Goal: Share content: Share content

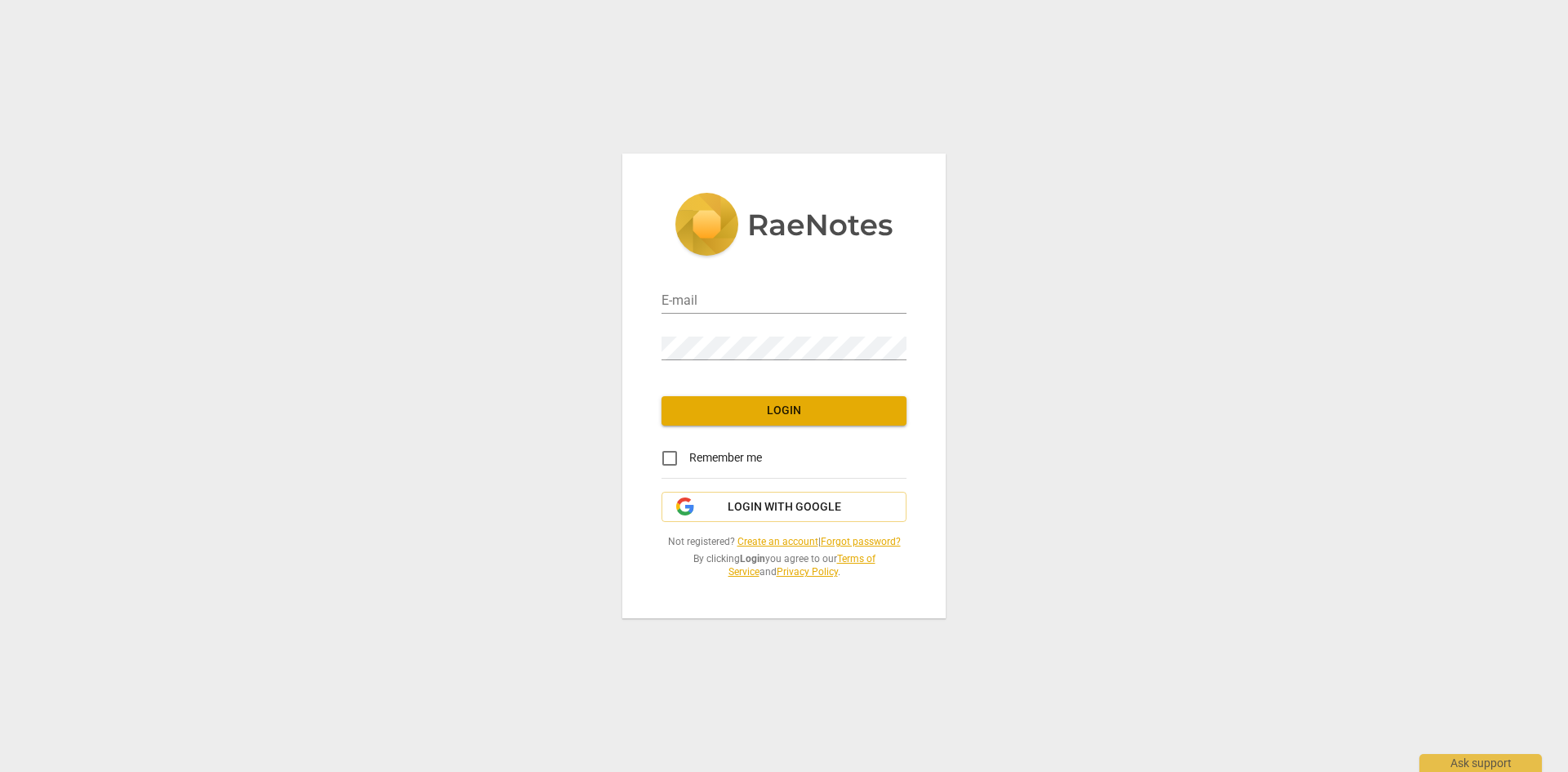
type input "[EMAIL_ADDRESS][DOMAIN_NAME]"
click at [668, 460] on input "Remember me" at bounding box center [670, 458] width 39 height 39
checkbox input "true"
click at [786, 412] on span "Login" at bounding box center [784, 410] width 219 height 17
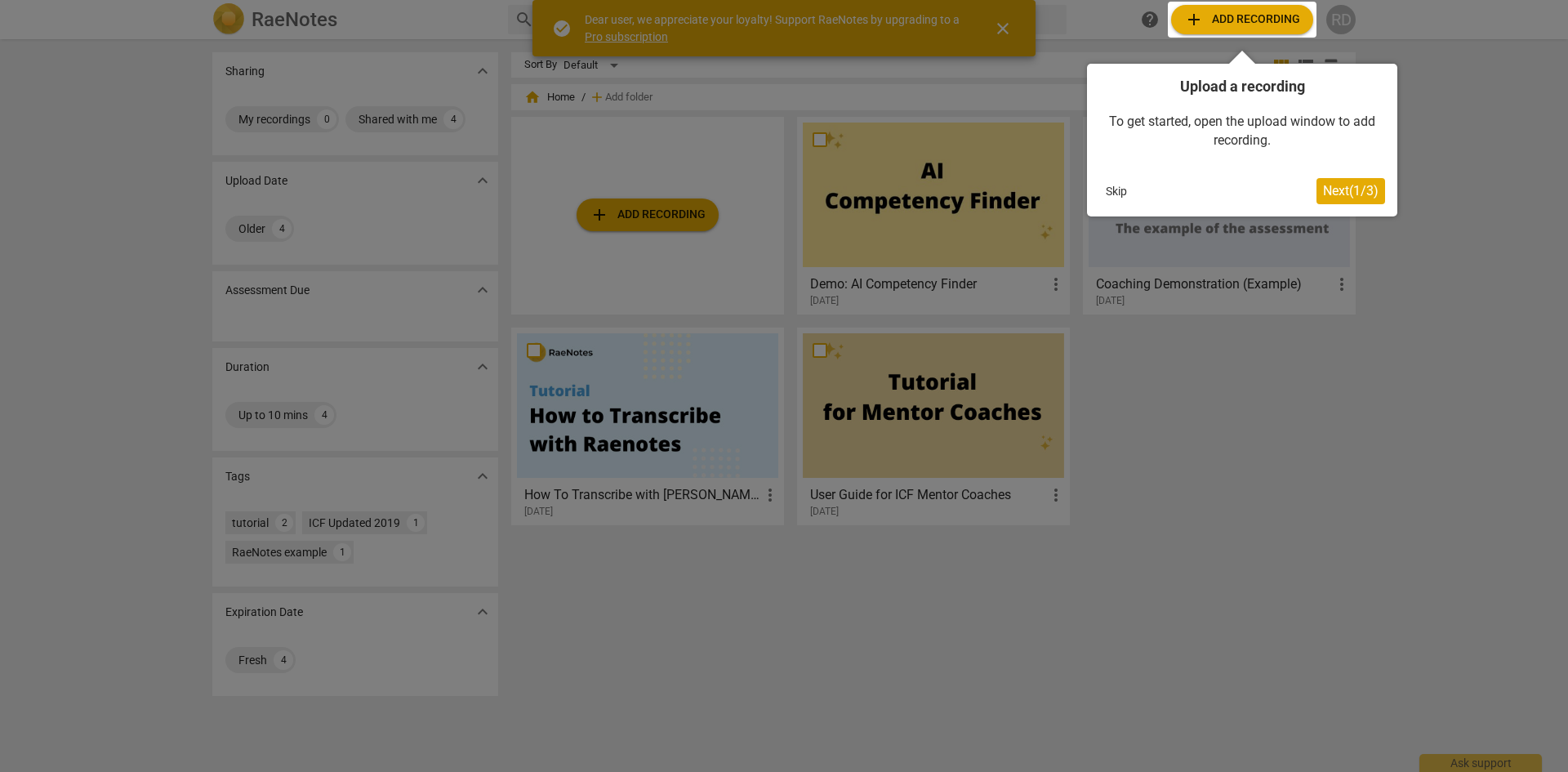
click at [612, 211] on div at bounding box center [784, 386] width 1568 height 772
drag, startPoint x: 1118, startPoint y: 188, endPoint x: 1104, endPoint y: 194, distance: 15.2
click at [1118, 188] on button "Skip" at bounding box center [1116, 190] width 34 height 25
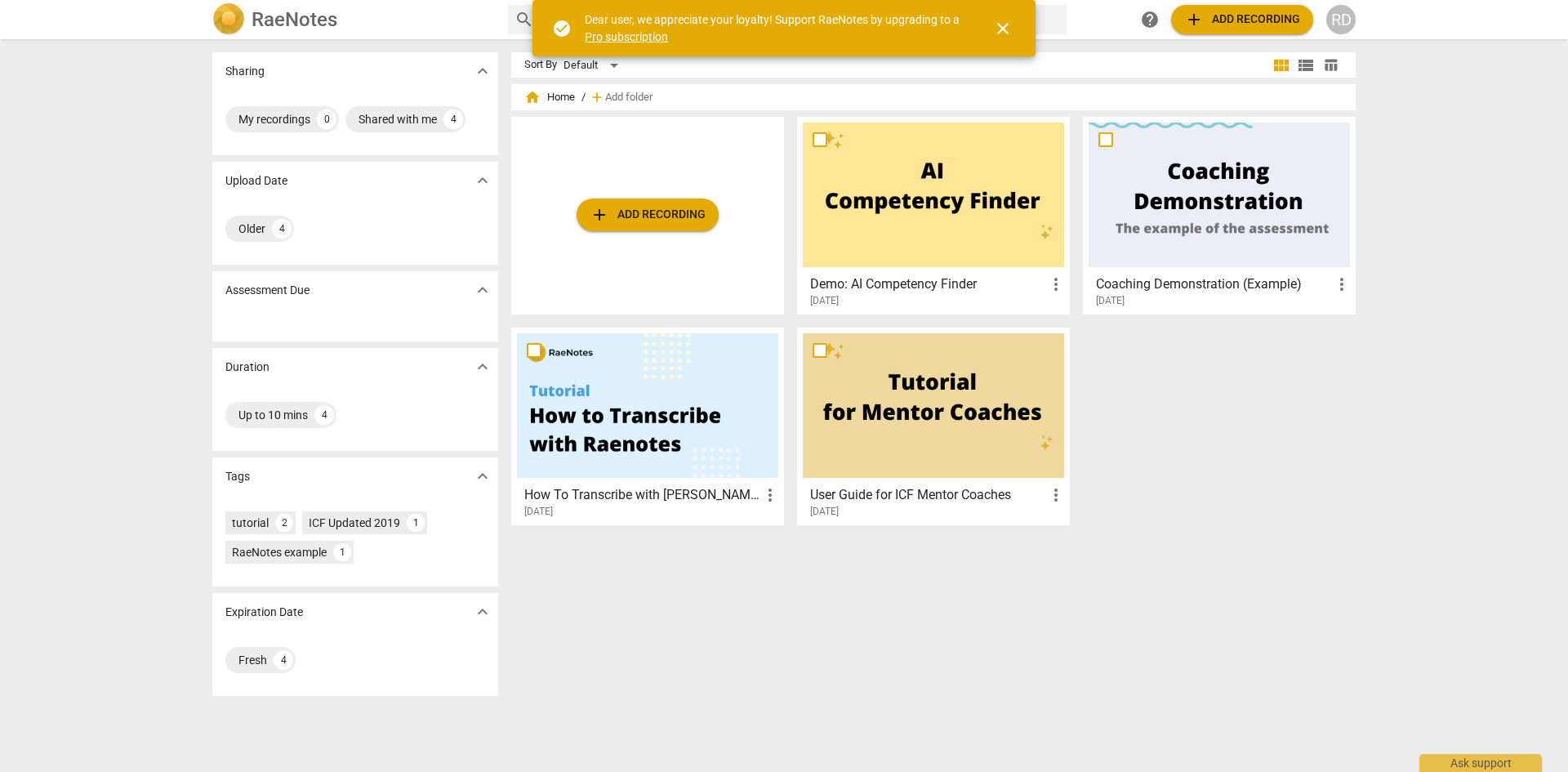
click at [662, 212] on span "add Add recording" at bounding box center [648, 215] width 116 height 20
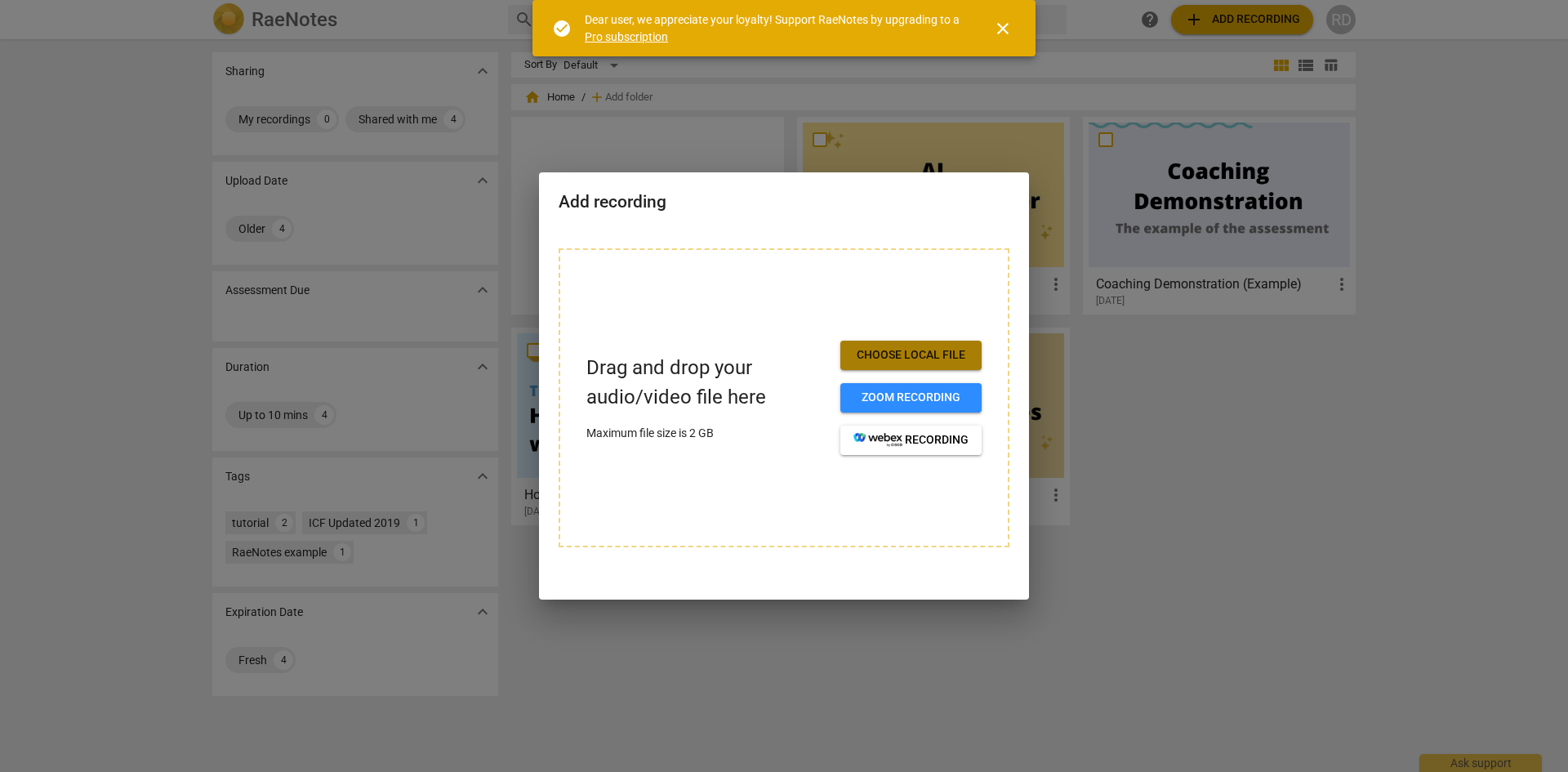
click at [917, 347] on span "Choose local file" at bounding box center [911, 355] width 115 height 17
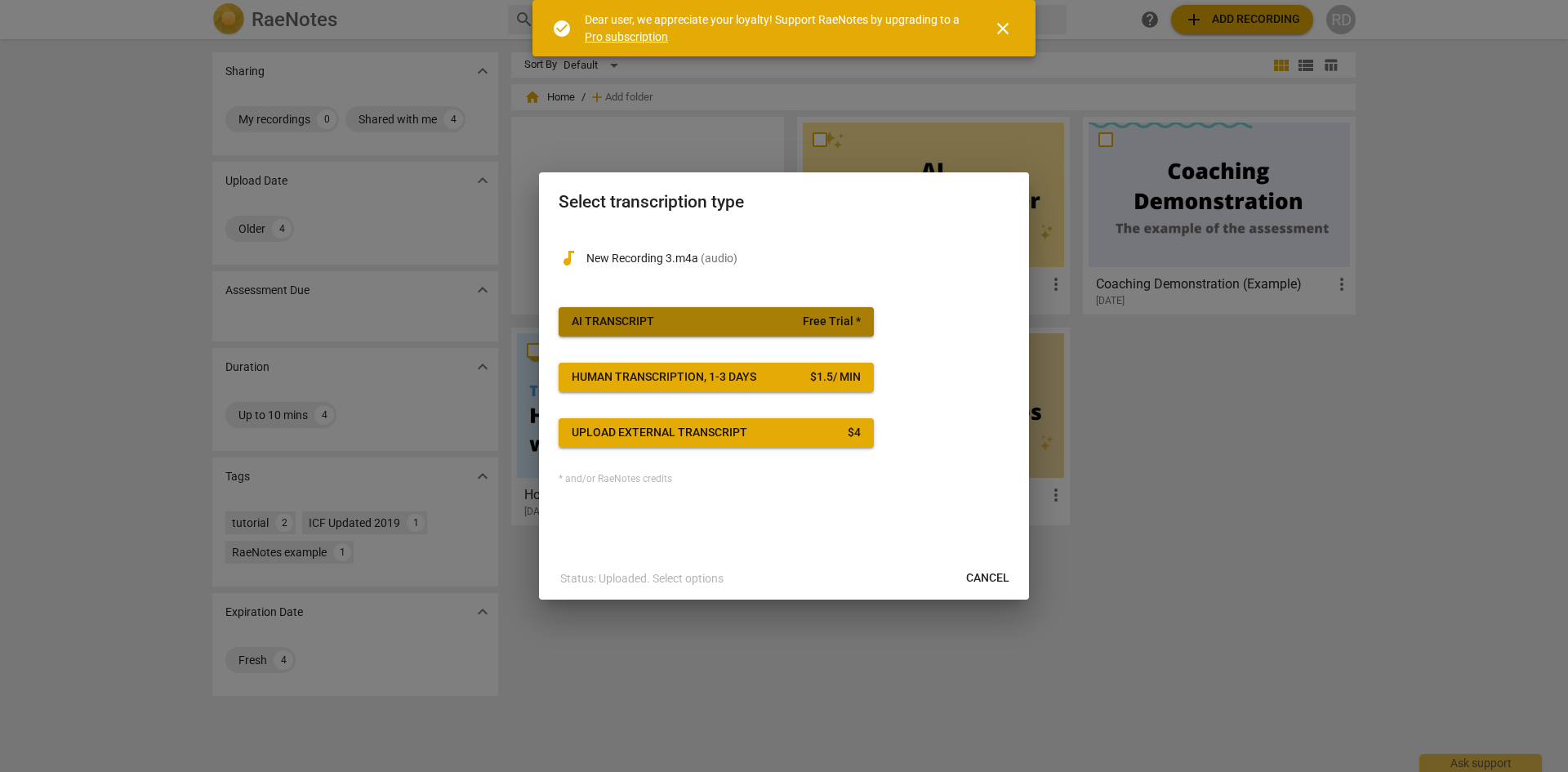
click at [719, 317] on span "AI Transcript Free Trial *" at bounding box center [716, 321] width 289 height 17
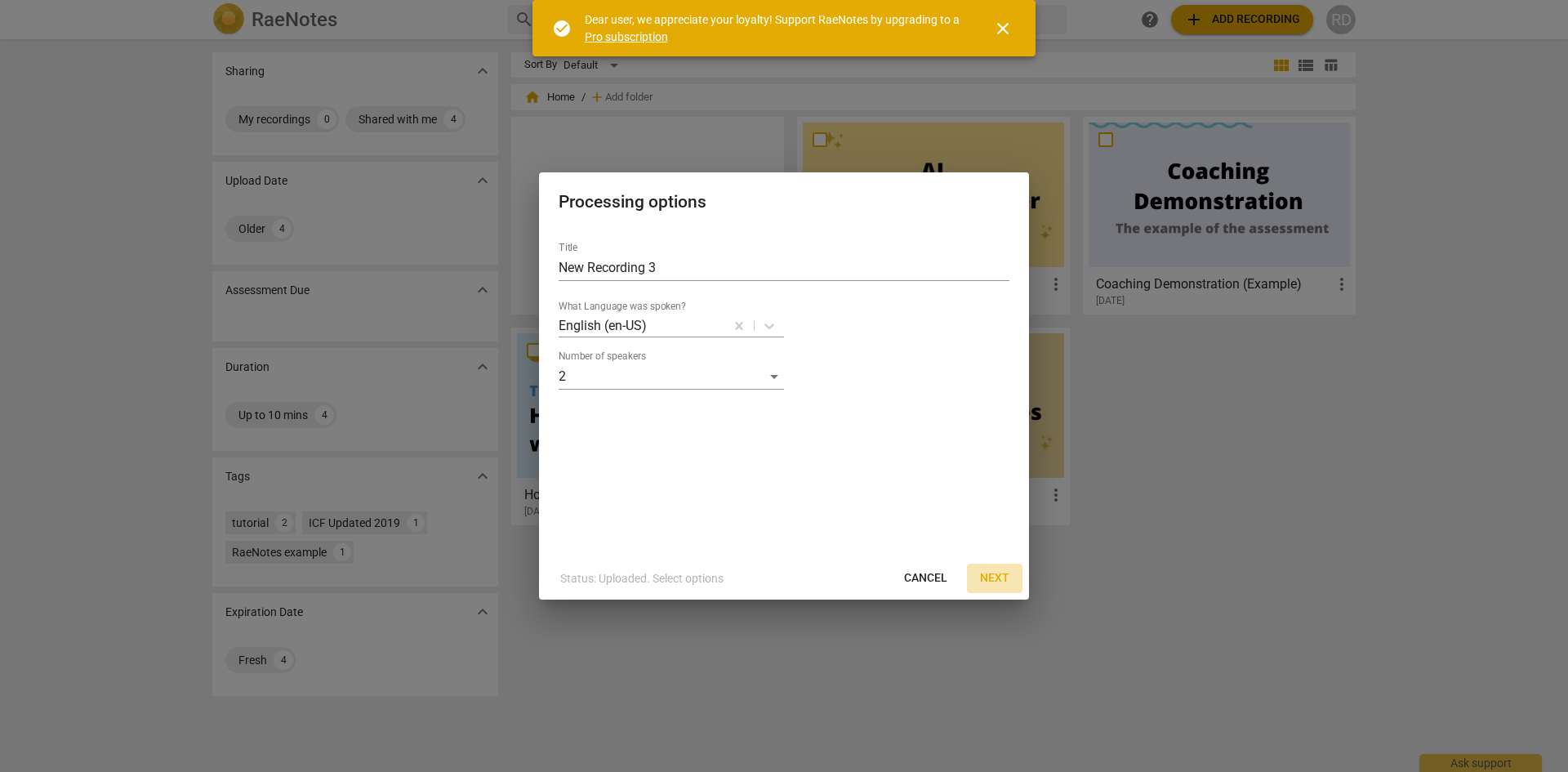
click at [993, 574] on span "Next" at bounding box center [994, 578] width 30 height 17
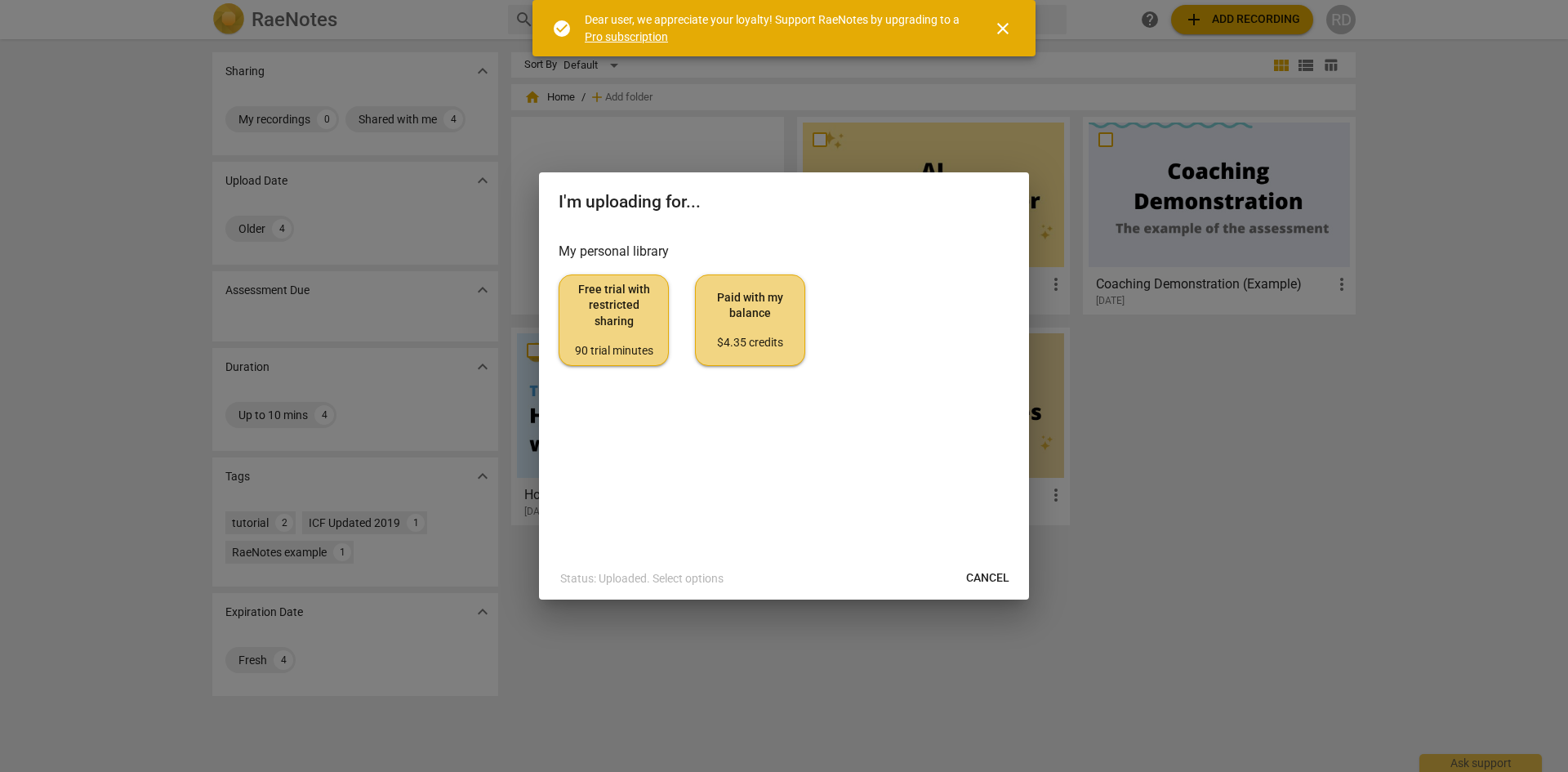
click at [598, 316] on span "Free trial with restricted sharing 90 trial minutes" at bounding box center [614, 320] width 83 height 77
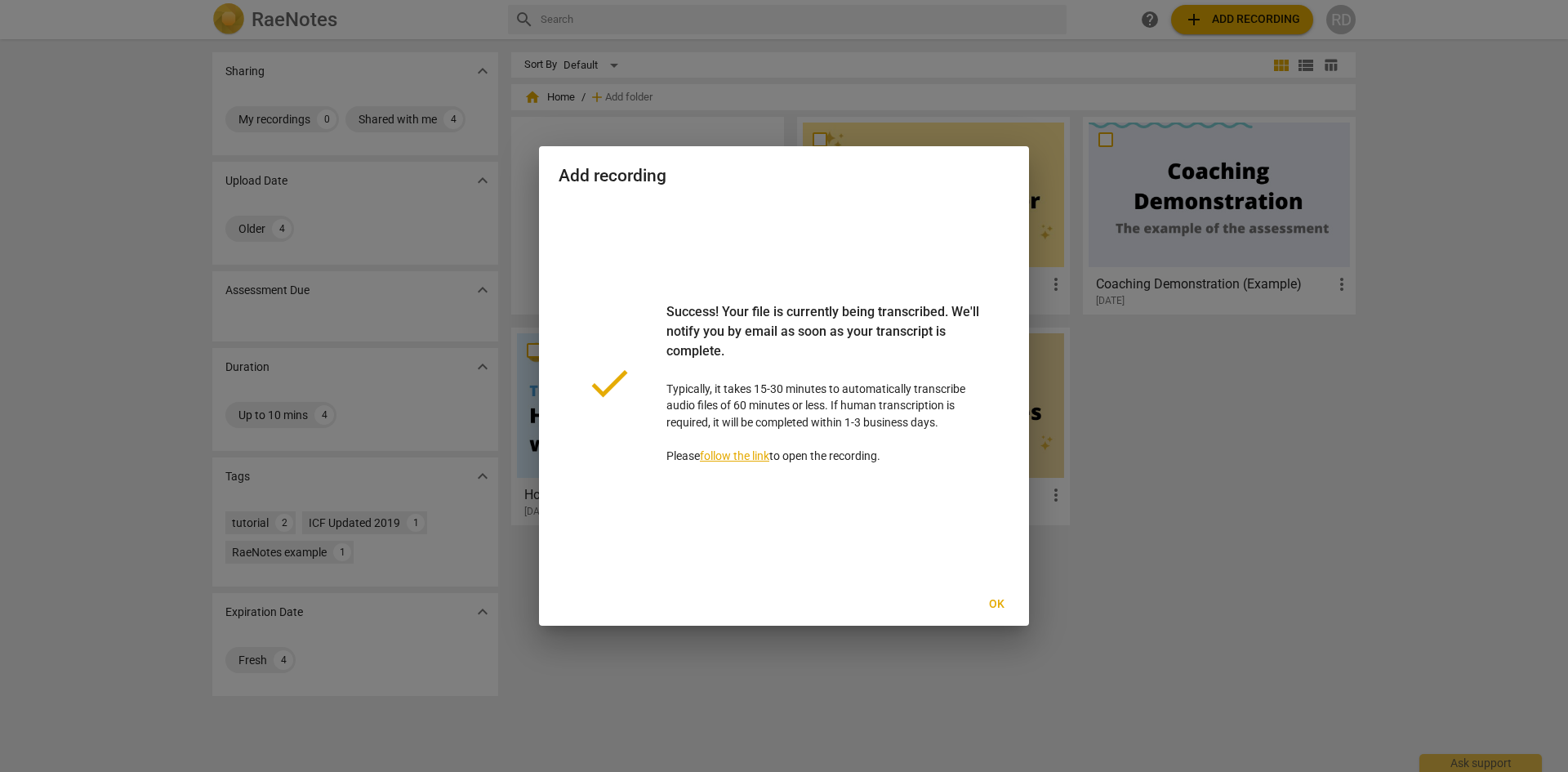
click at [723, 455] on link "follow the link" at bounding box center [734, 456] width 69 height 13
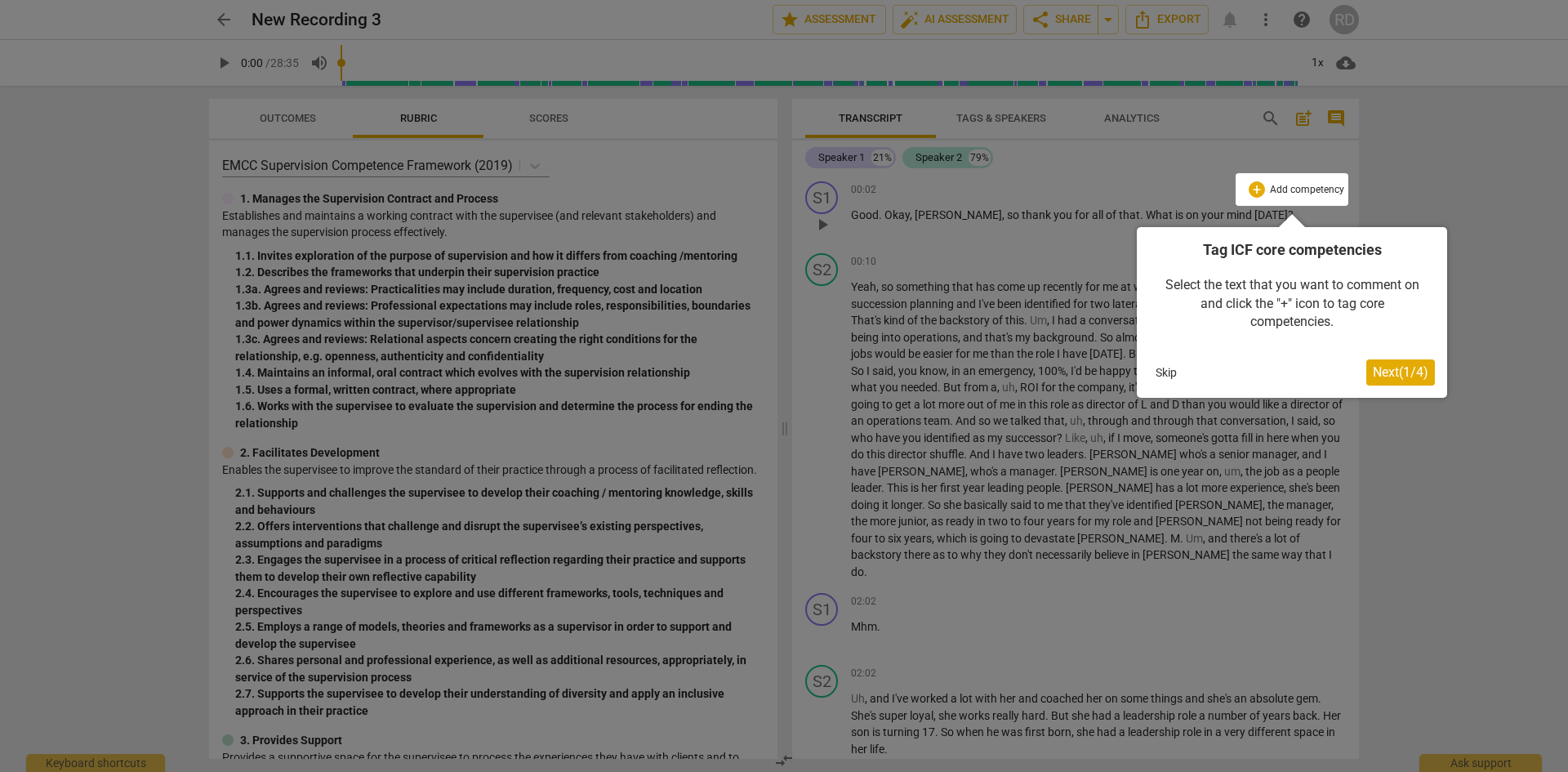
click at [1169, 370] on button "Skip" at bounding box center [1166, 372] width 34 height 25
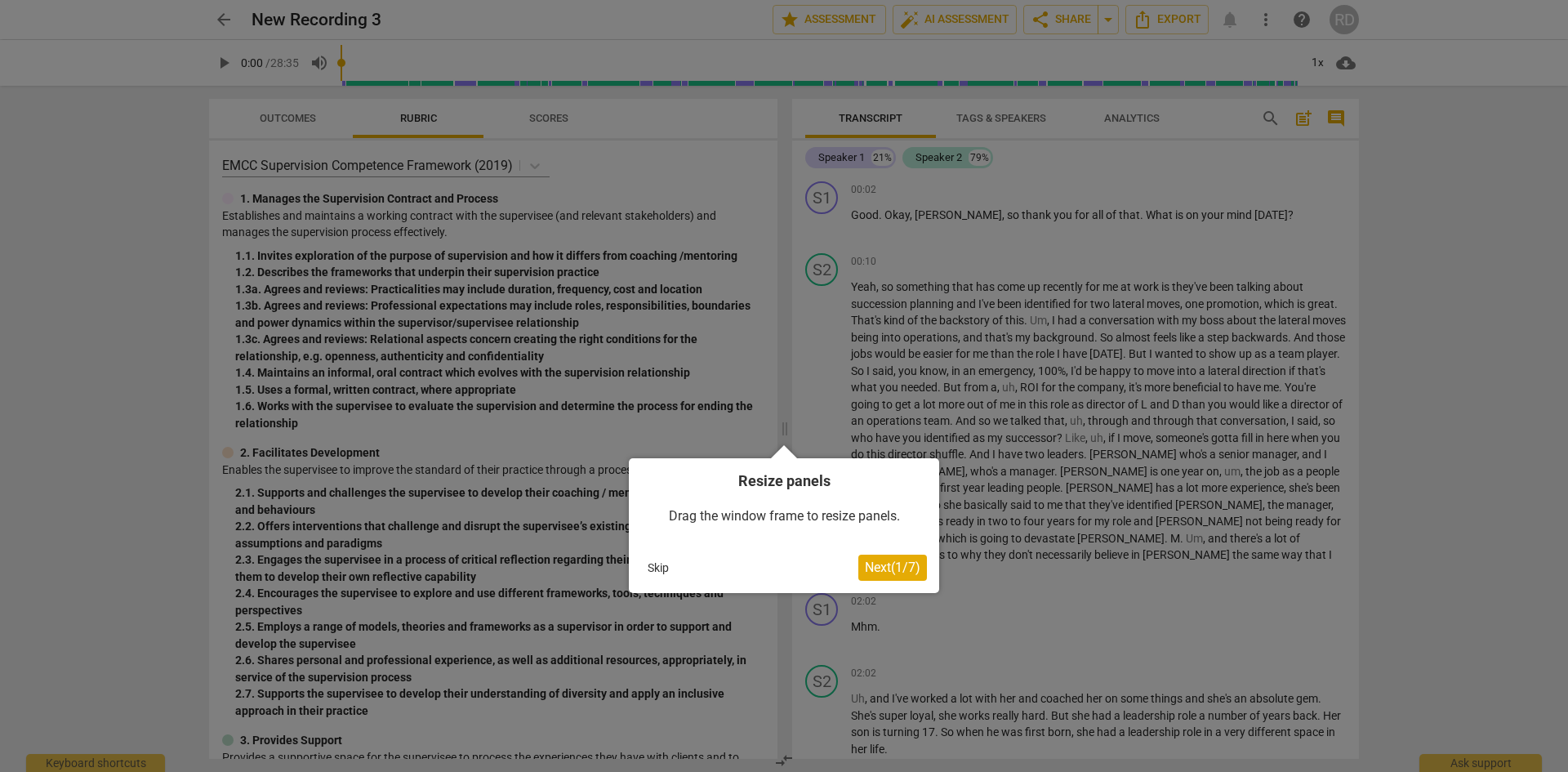
click at [893, 567] on span "Next ( 1 / 7 )" at bounding box center [892, 568] width 55 height 16
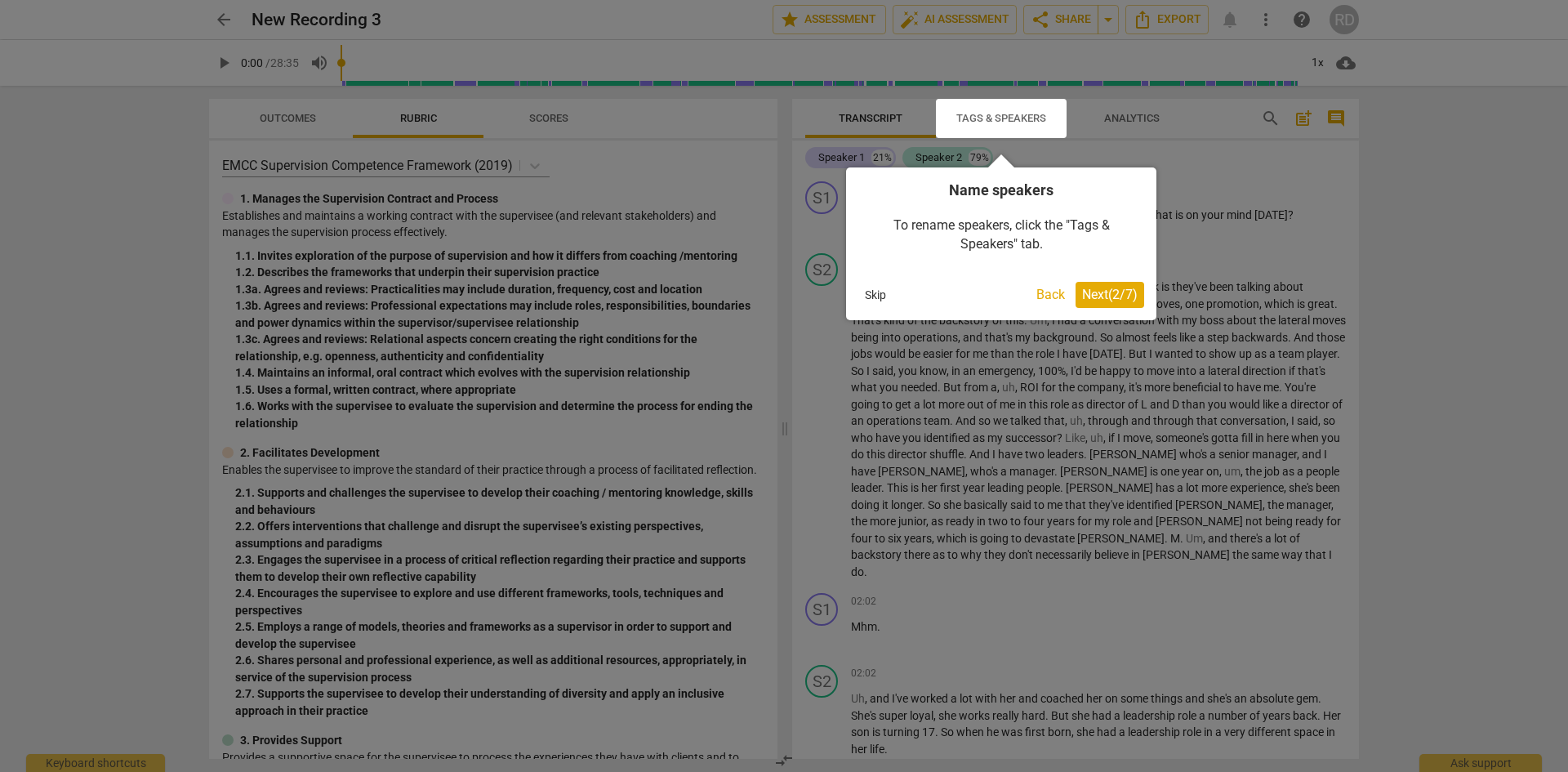
click at [1117, 290] on span "Next ( 2 / 7 )" at bounding box center [1110, 295] width 55 height 16
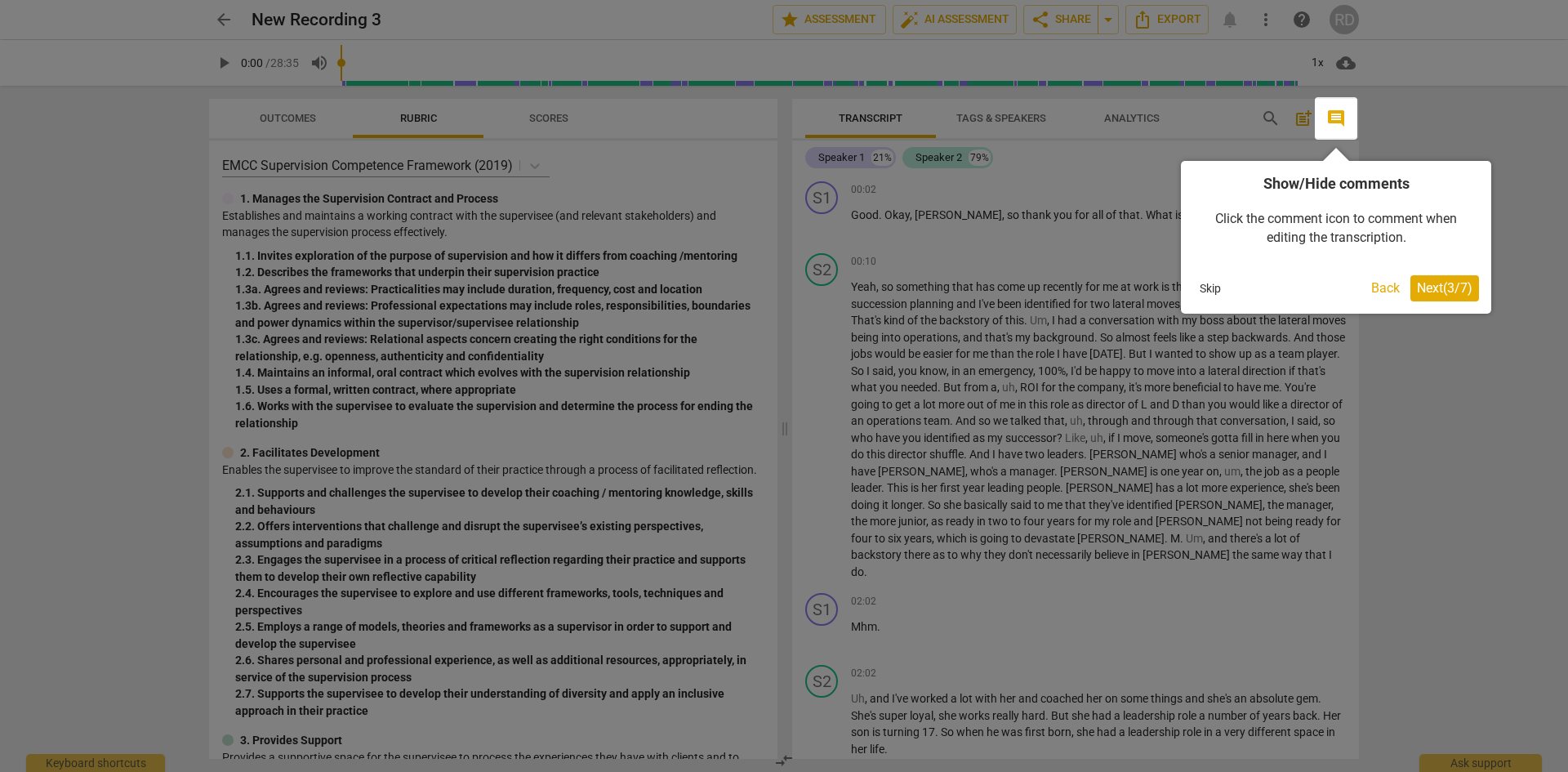
click at [1450, 286] on span "Next ( 3 / 7 )" at bounding box center [1445, 288] width 55 height 16
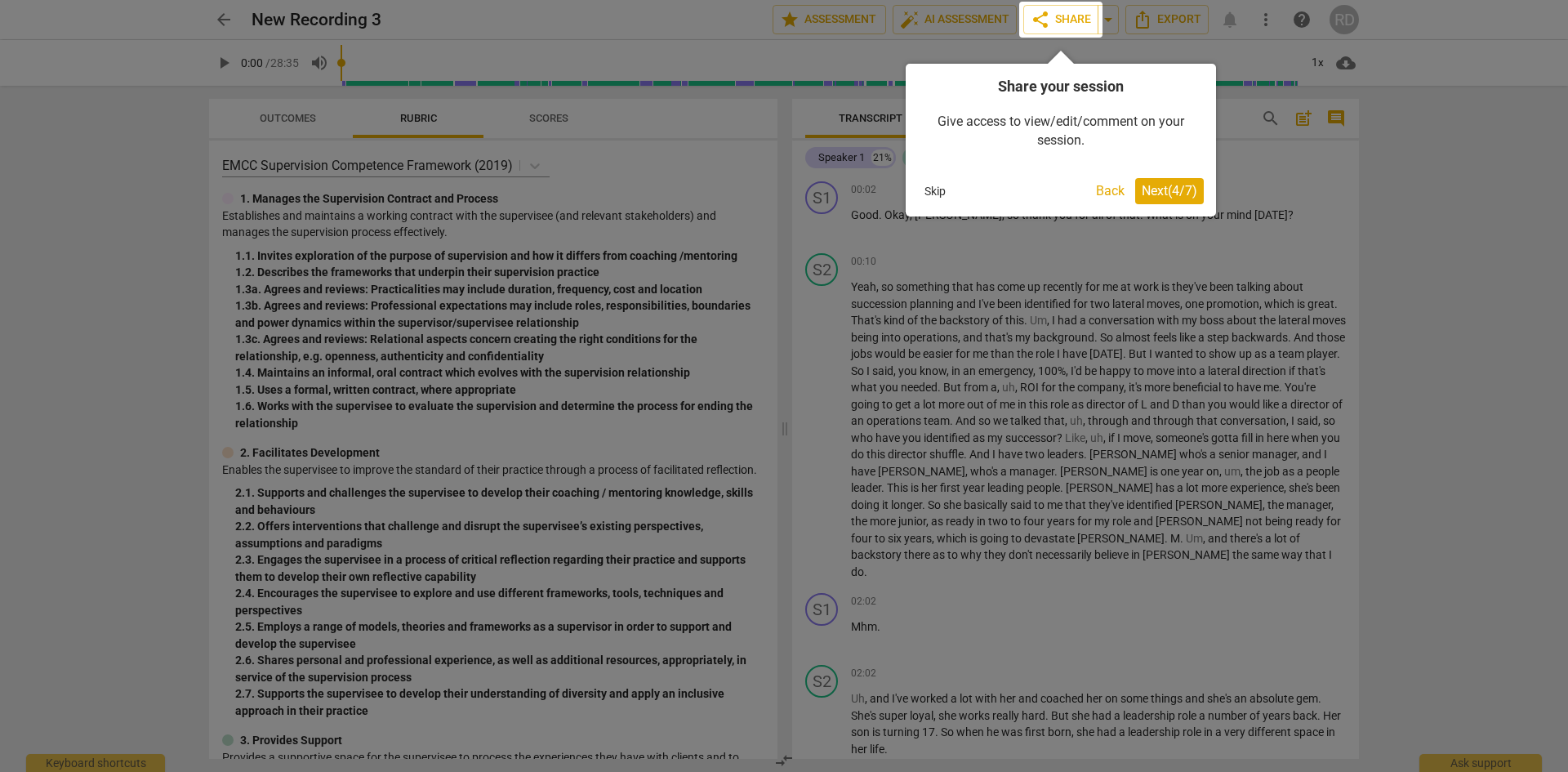
click at [1152, 188] on span "Next ( 4 / 7 )" at bounding box center [1169, 191] width 55 height 16
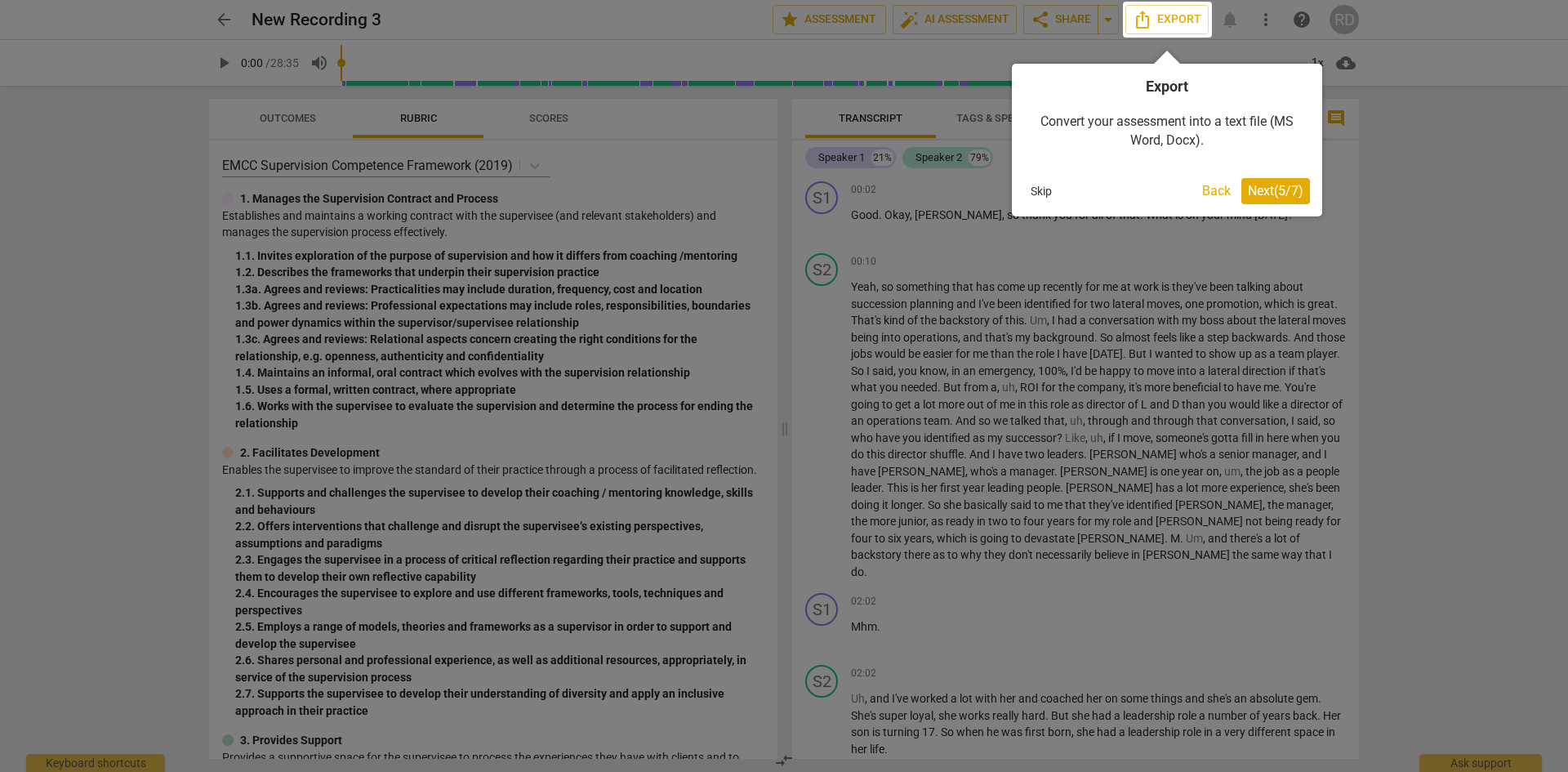
click at [1284, 185] on span "Next ( 5 / 7 )" at bounding box center [1275, 191] width 55 height 16
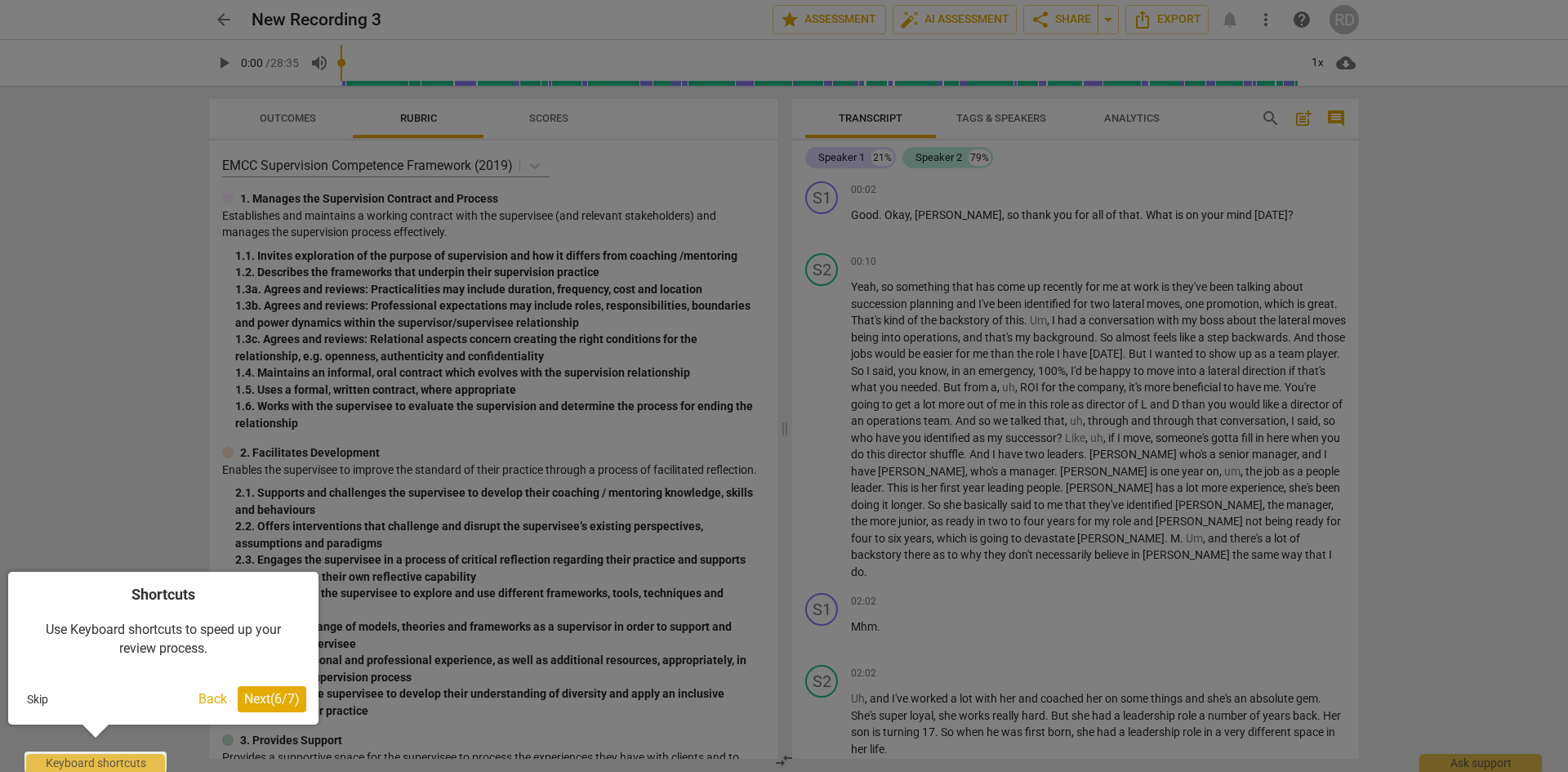
click at [274, 693] on span "Next ( 6 / 7 )" at bounding box center [272, 699] width 55 height 16
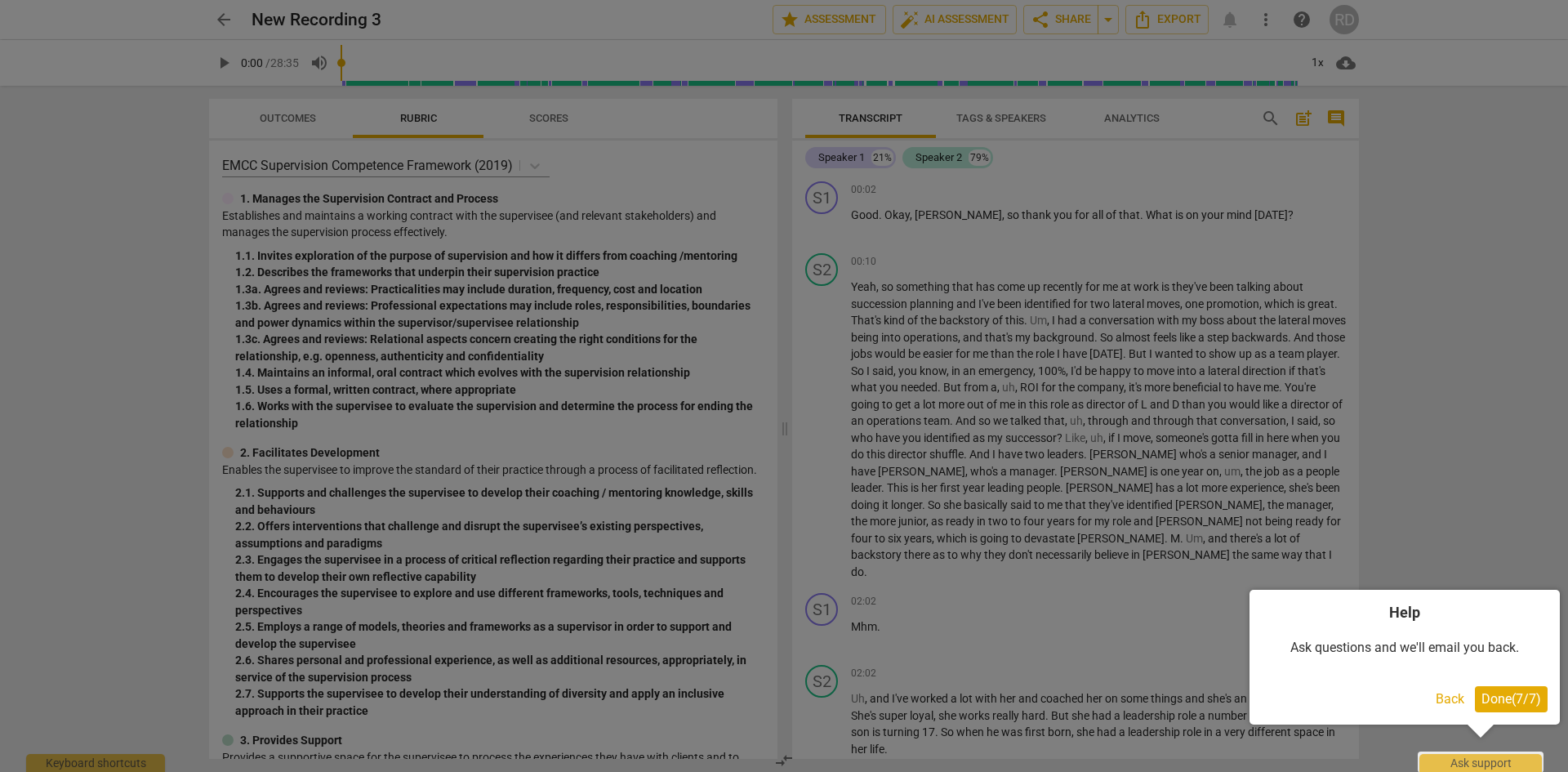
click at [1500, 702] on span "Done ( 7 / 7 )" at bounding box center [1511, 699] width 59 height 16
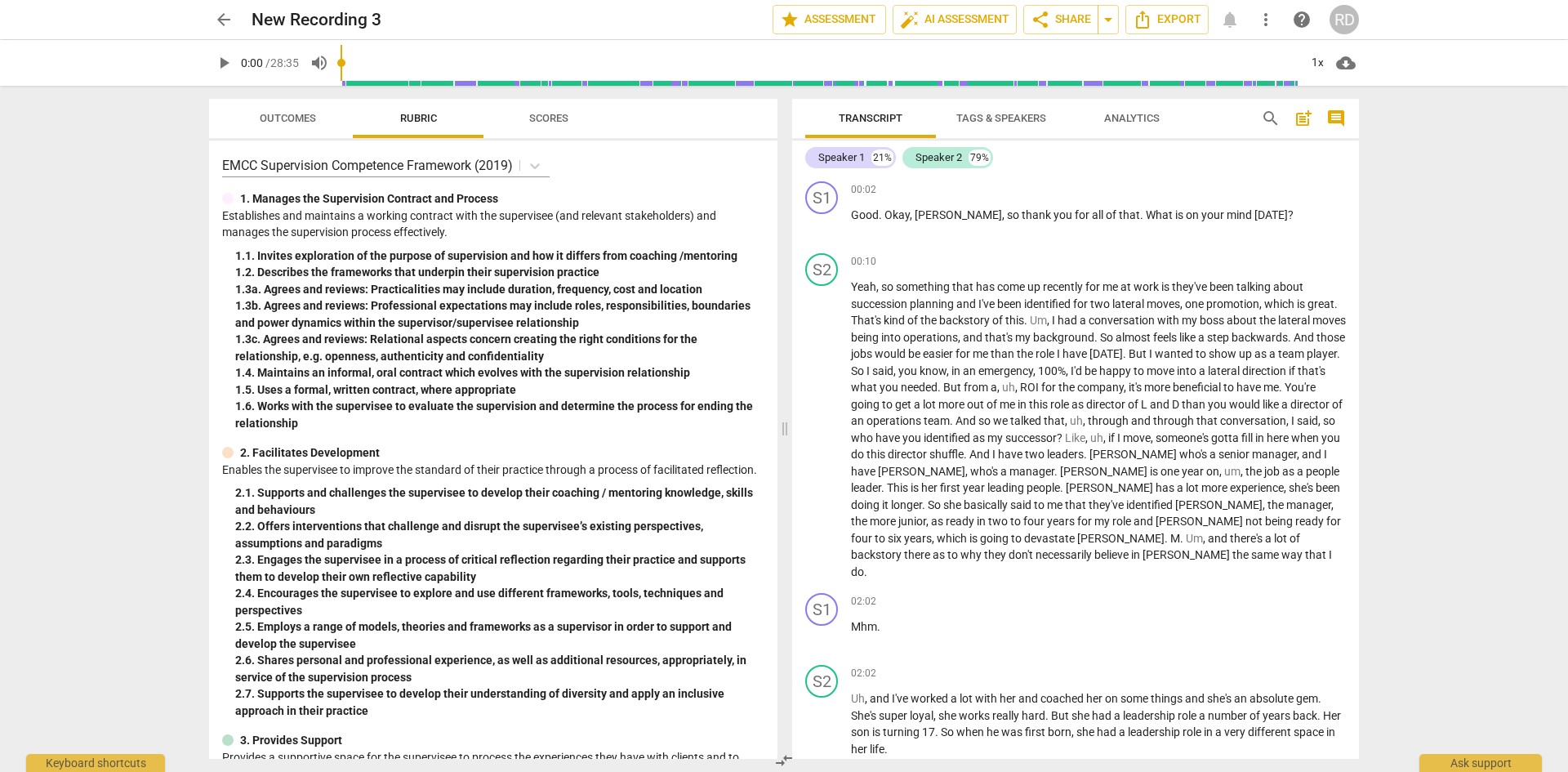
click at [989, 112] on span "Tags & Speakers" at bounding box center [1000, 118] width 90 height 12
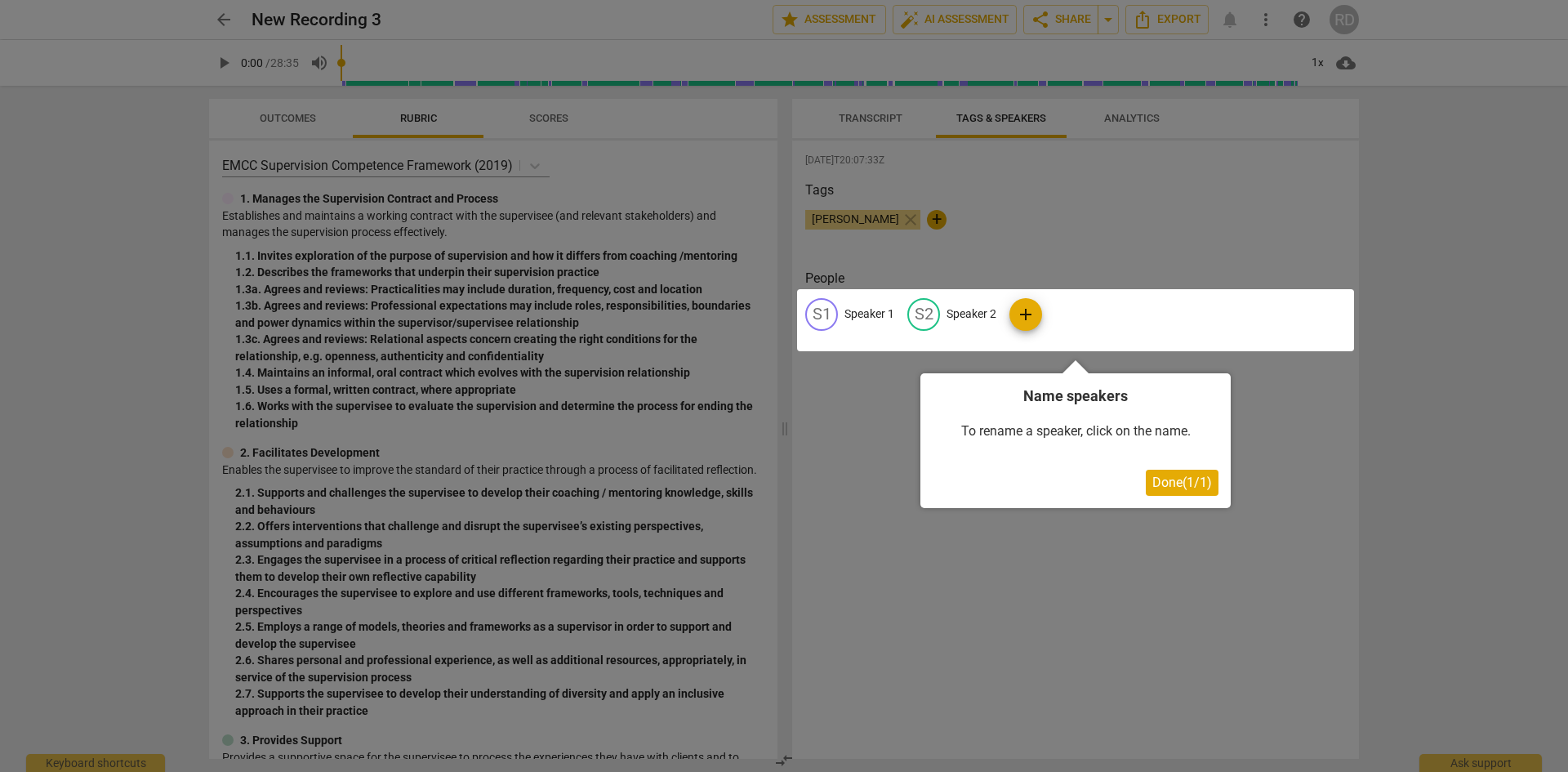
click at [860, 307] on div at bounding box center [1075, 319] width 557 height 62
click at [829, 307] on div at bounding box center [1075, 319] width 557 height 62
click at [1187, 480] on span "Done ( 1 / 1 )" at bounding box center [1182, 482] width 59 height 16
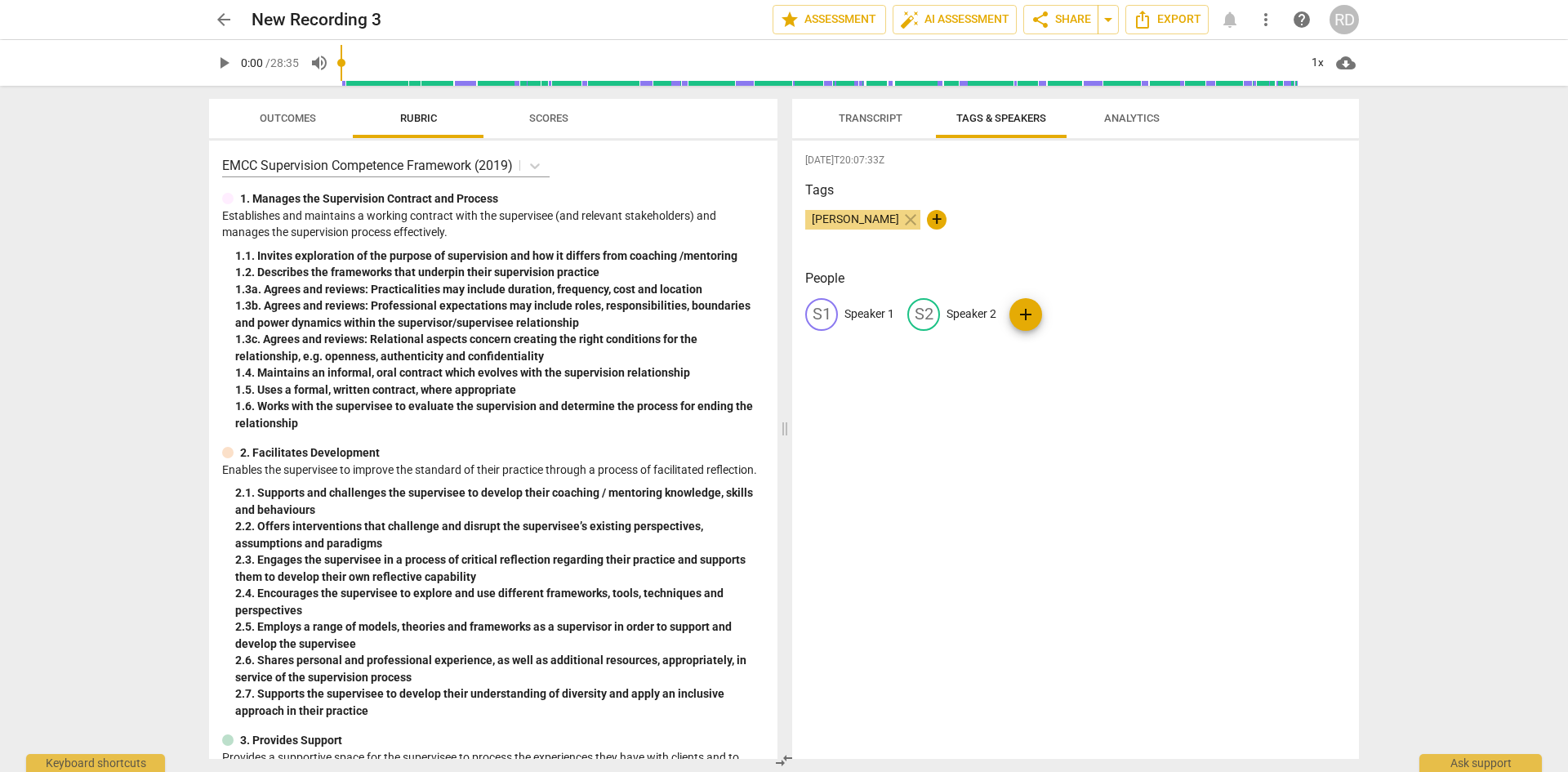
click at [853, 308] on p "Speaker 1" at bounding box center [869, 314] width 50 height 17
type input "Coach"
click at [1061, 306] on p "Speaker 2" at bounding box center [1077, 314] width 50 height 17
type input "Coachee"
click at [998, 609] on div "[DATE]T20:07:33Z Tags [PERSON_NAME] close + People CO Coach edit Coachee delete…" at bounding box center [1075, 450] width 567 height 618
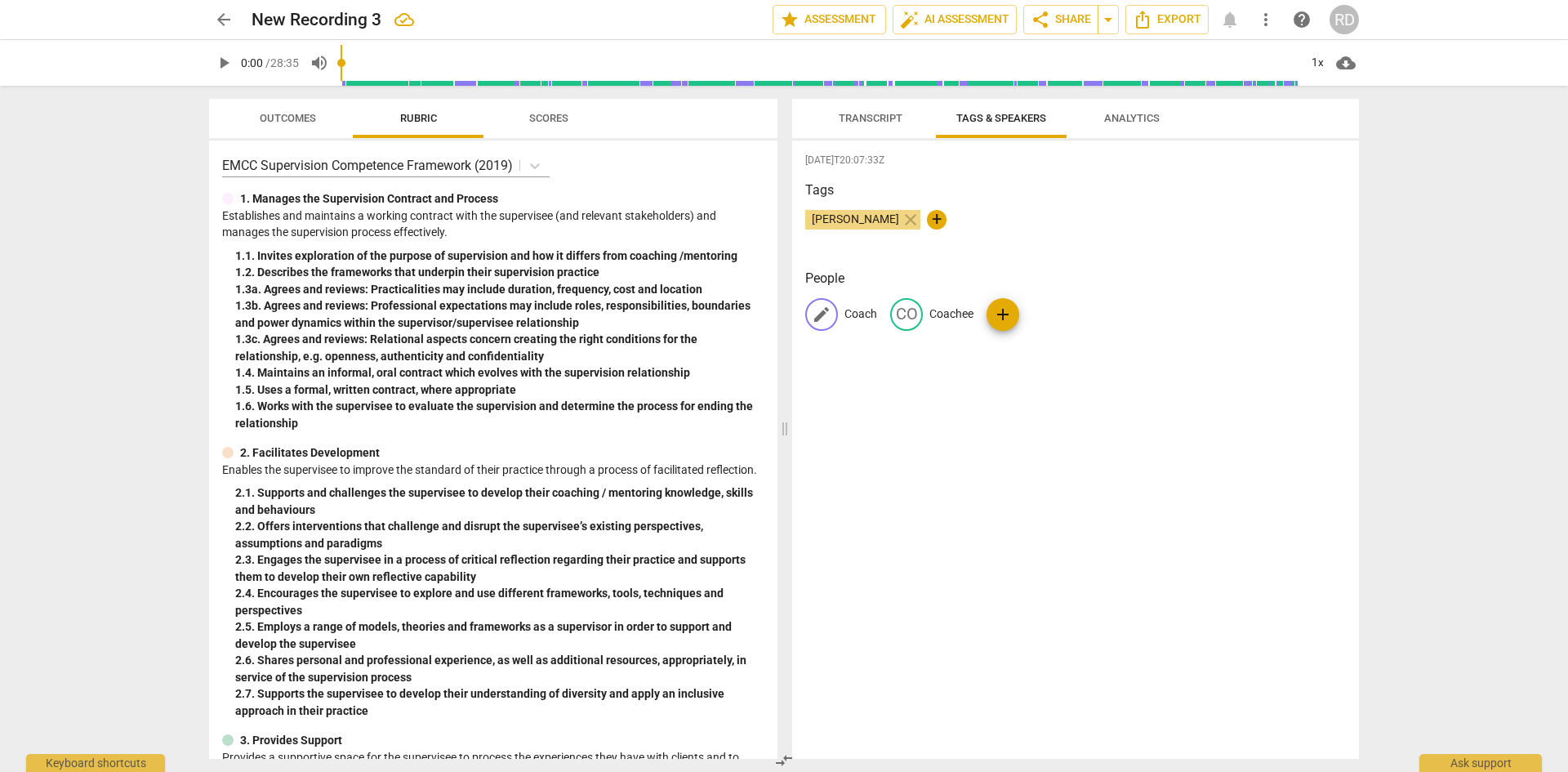
click at [818, 307] on span "edit" at bounding box center [822, 315] width 20 height 20
click at [908, 309] on input "Coach" at bounding box center [910, 315] width 131 height 27
click at [845, 313] on input "Coach - [PERSON_NAME]" at bounding box center [910, 315] width 131 height 27
click at [893, 308] on input "[PERSON_NAME]" at bounding box center [910, 315] width 131 height 27
type input "[PERSON_NAME] - Coach"
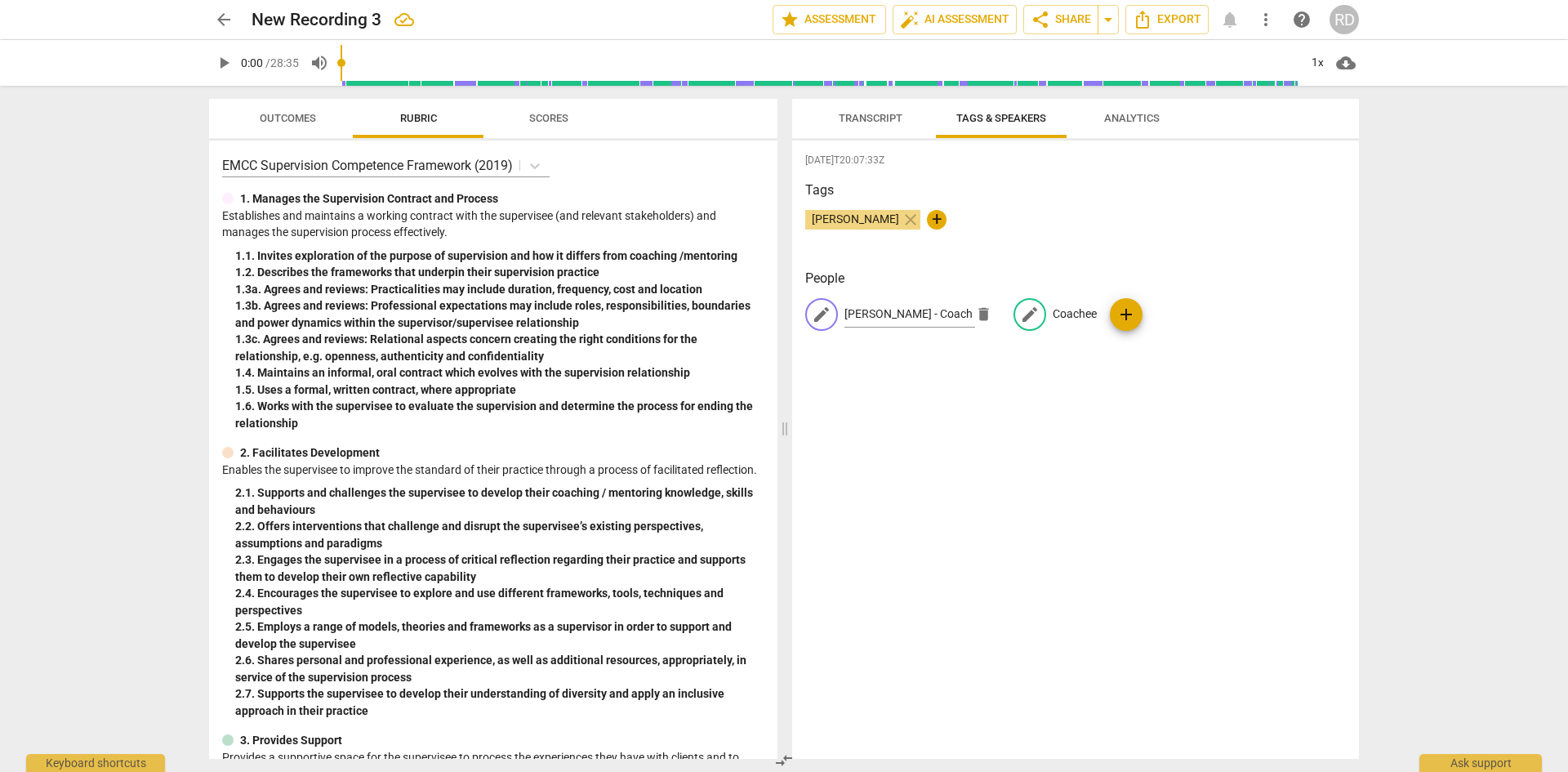
click at [1021, 312] on span "edit" at bounding box center [1030, 315] width 20 height 20
type input "[PERSON_NAME] - Coachee"
click at [1200, 315] on span "add" at bounding box center [1210, 315] width 20 height 20
click at [992, 351] on span "delete" at bounding box center [983, 359] width 17 height 17
click at [865, 112] on span "Transcript" at bounding box center [870, 118] width 64 height 12
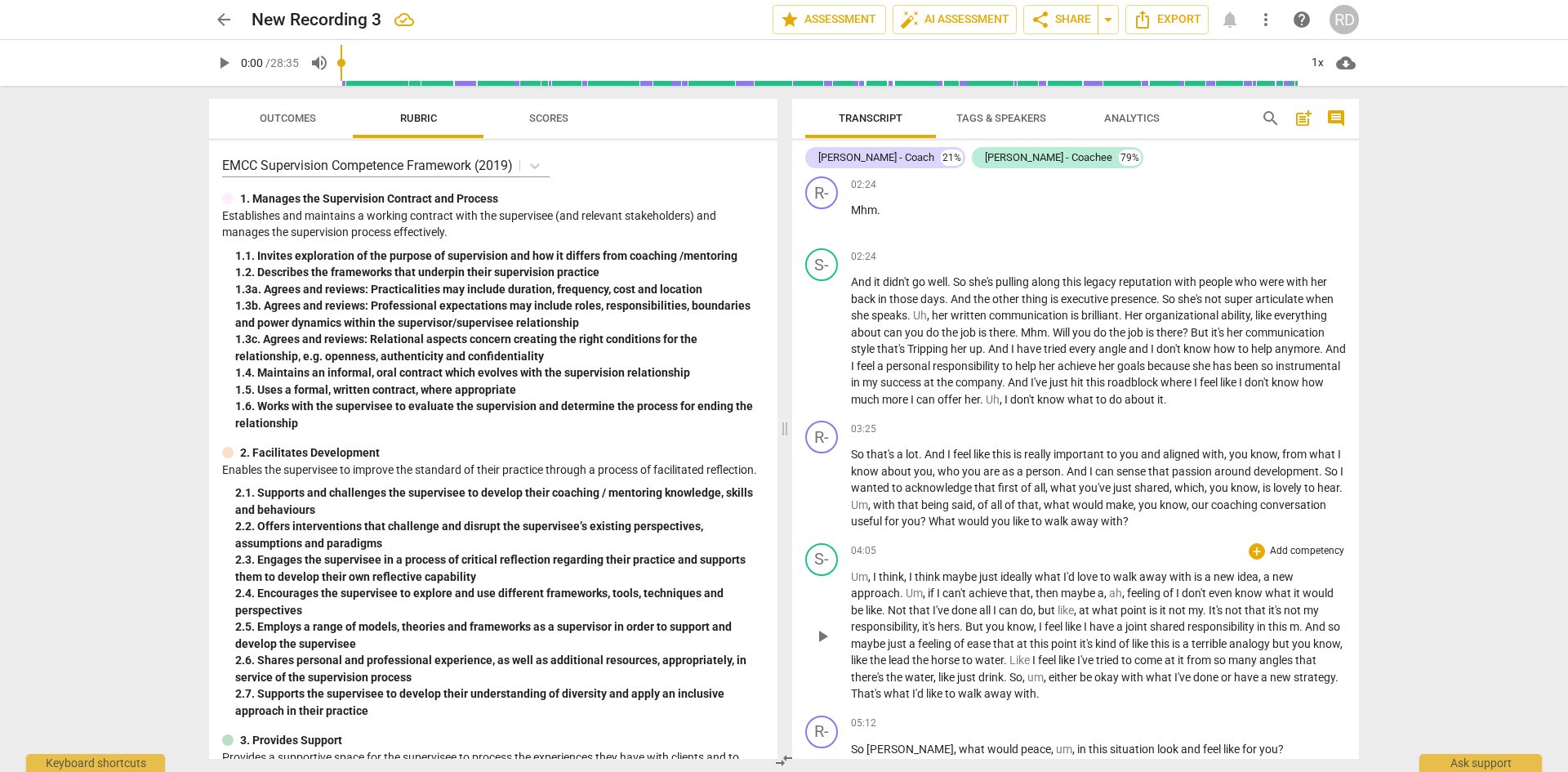
scroll to position [408, 0]
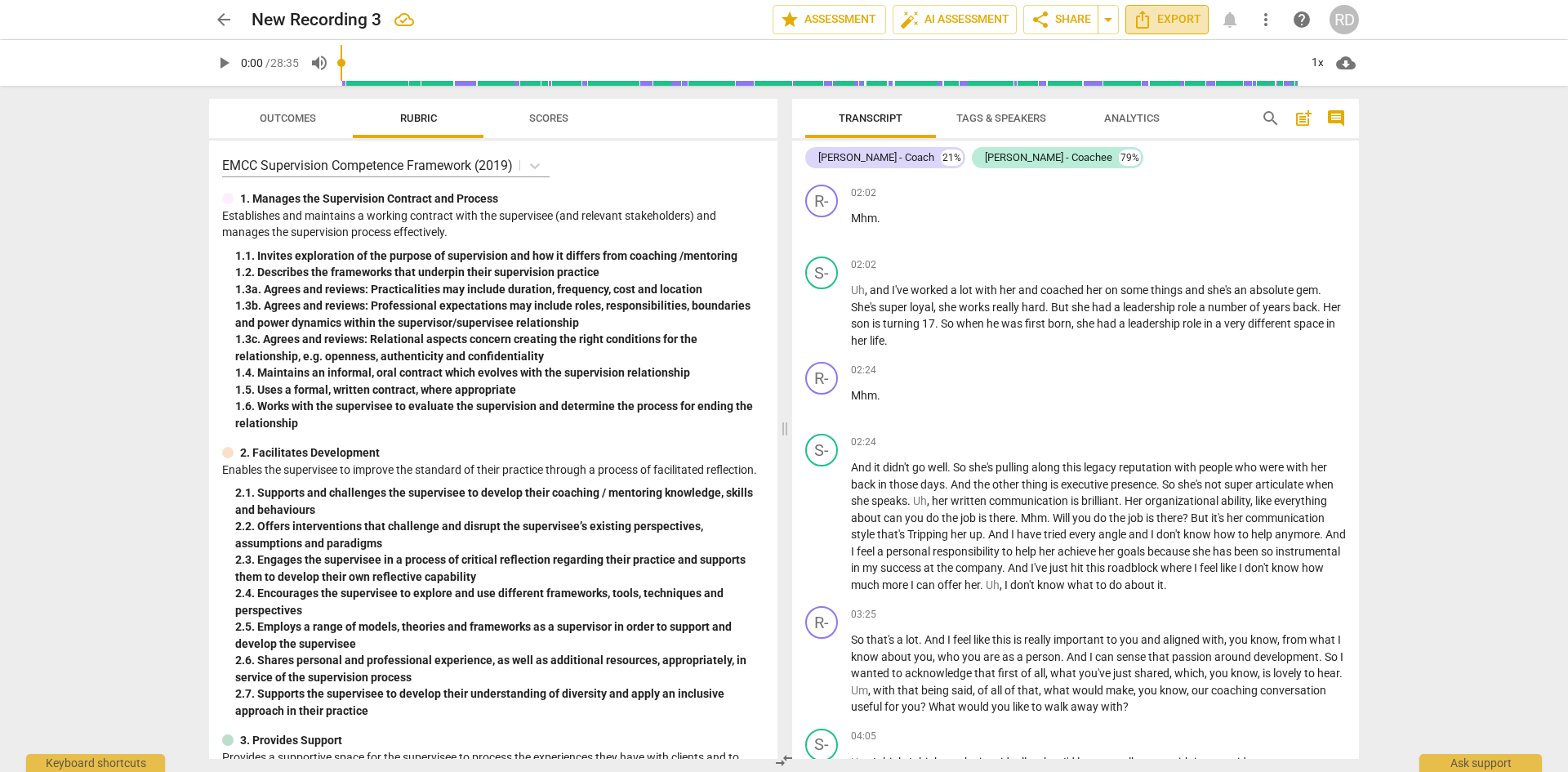
click at [1141, 13] on icon "Export" at bounding box center [1142, 20] width 13 height 18
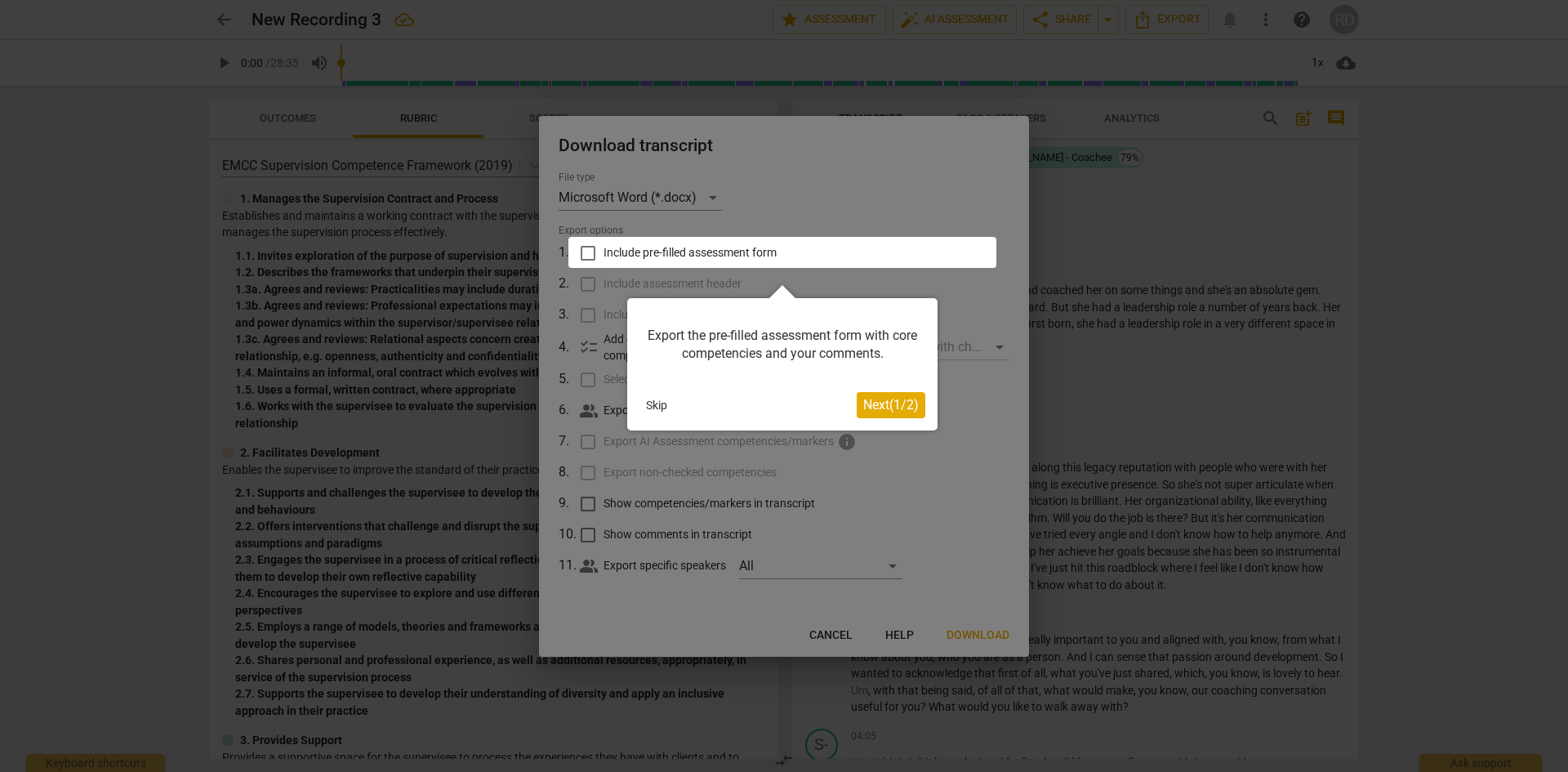
click at [898, 402] on span "Next ( 1 / 2 )" at bounding box center [891, 405] width 55 height 16
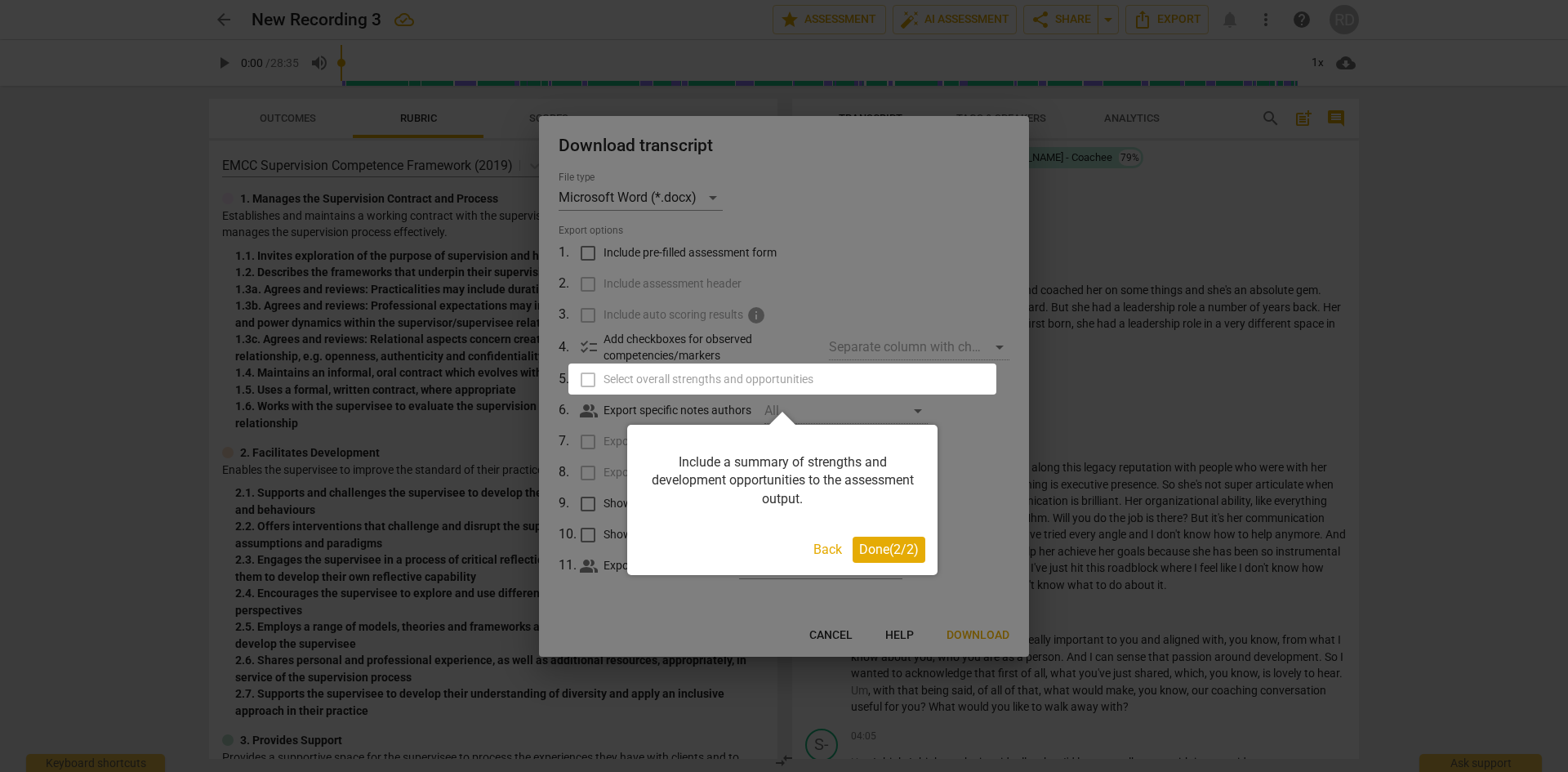
click at [880, 544] on span "Done ( 2 / 2 )" at bounding box center [889, 549] width 59 height 16
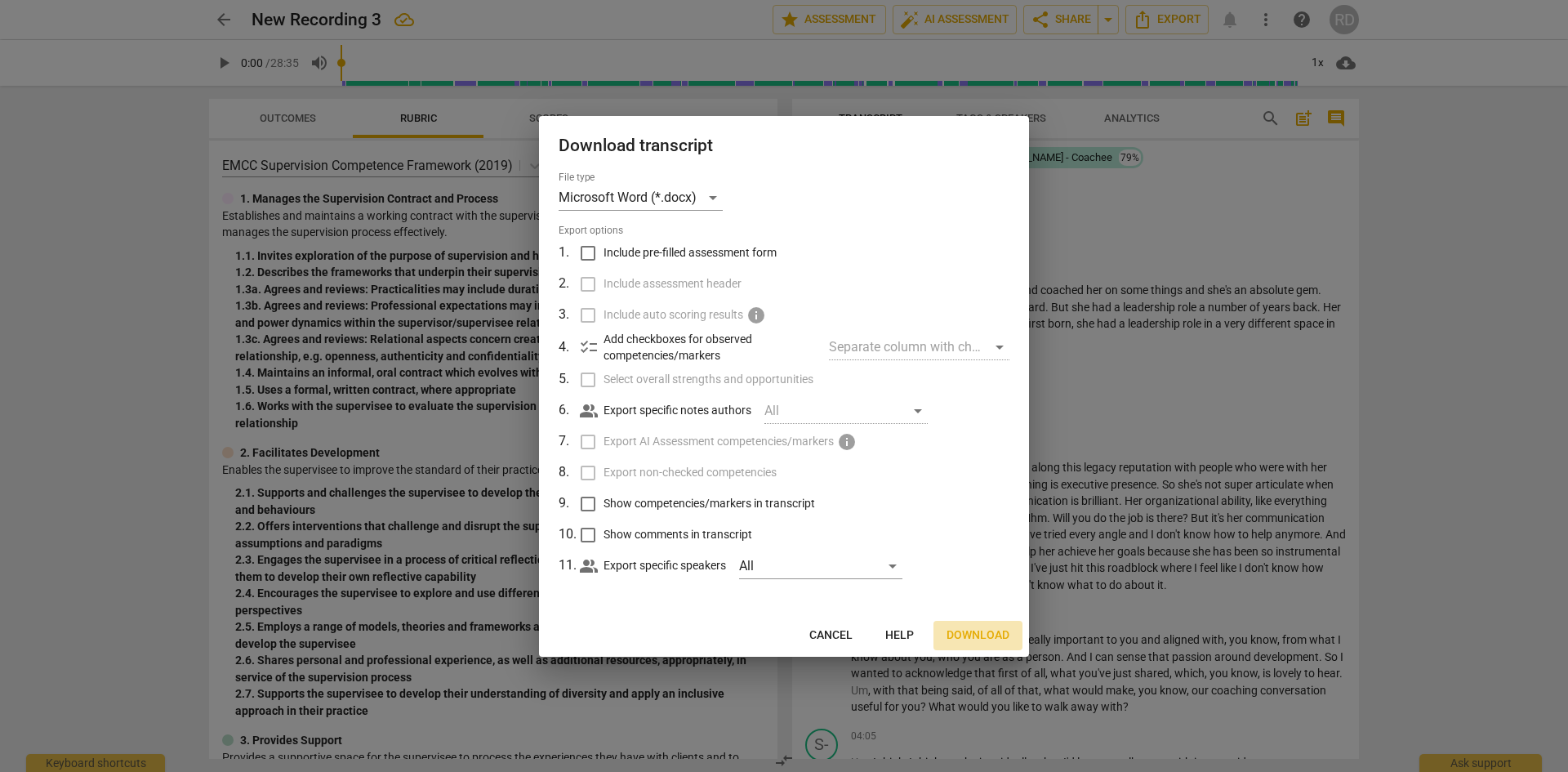
click at [966, 632] on span "Download" at bounding box center [978, 635] width 63 height 17
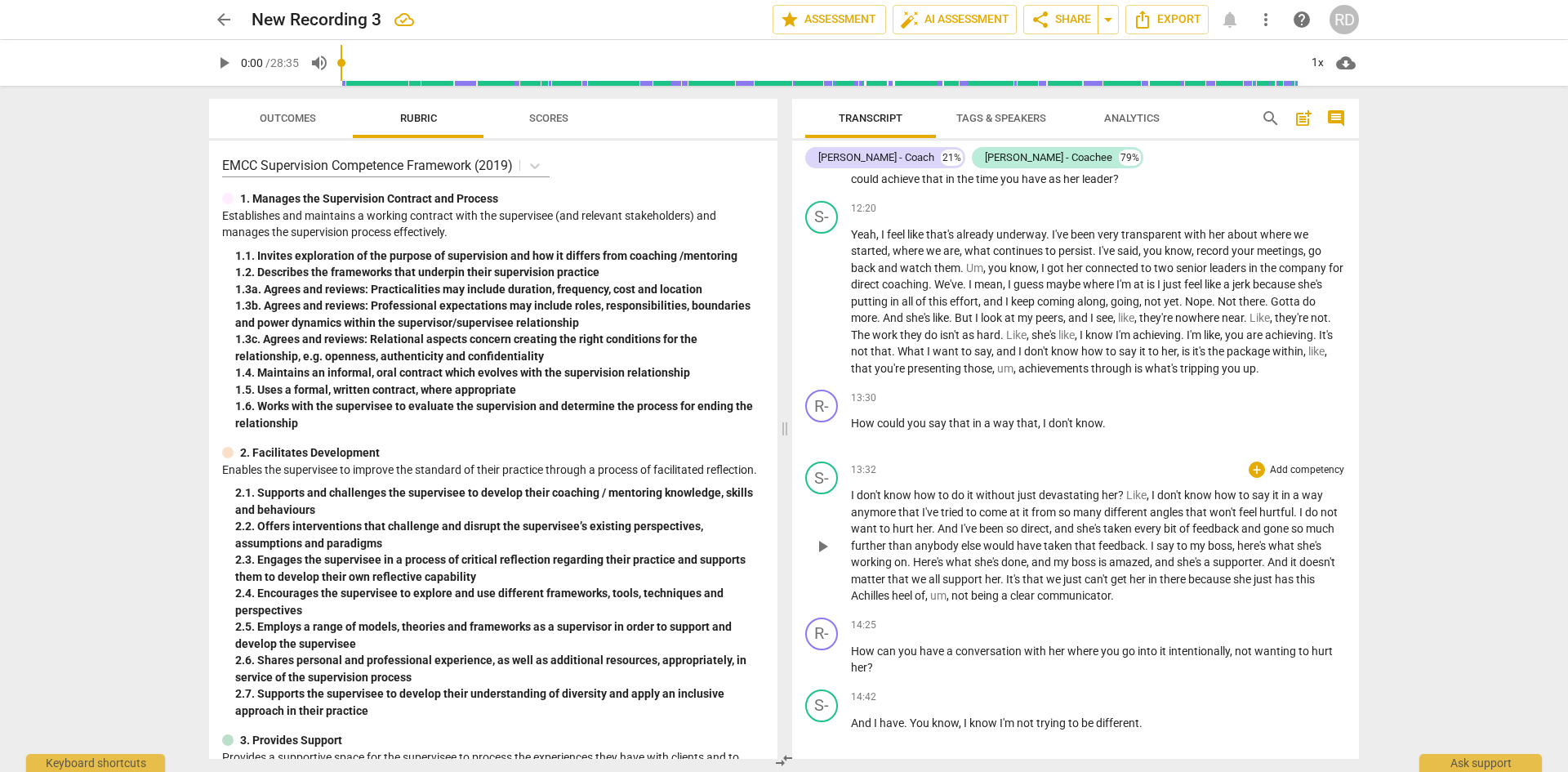
scroll to position [2859, 0]
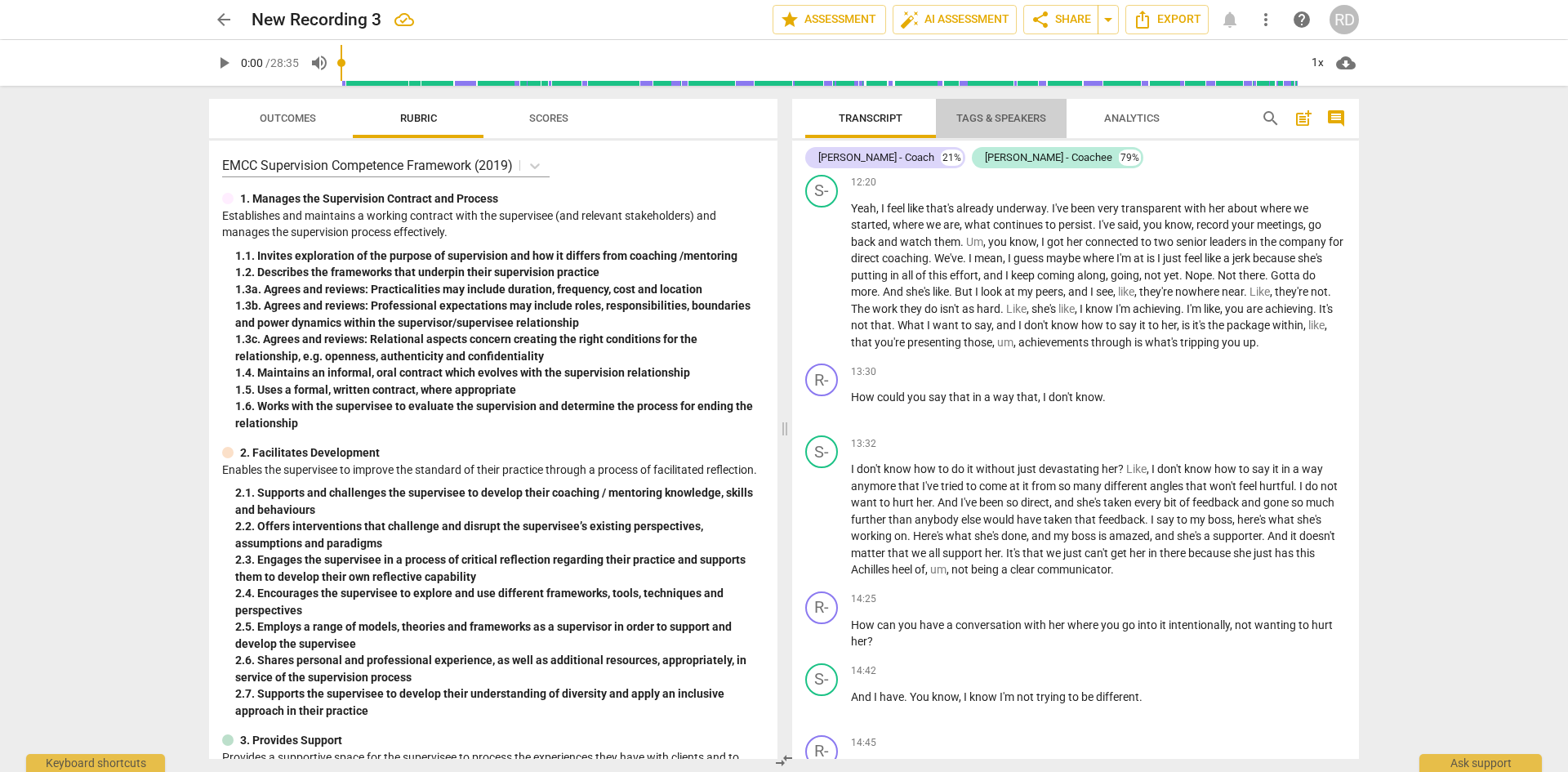
click at [1012, 118] on span "Tags & Speakers" at bounding box center [1000, 118] width 90 height 12
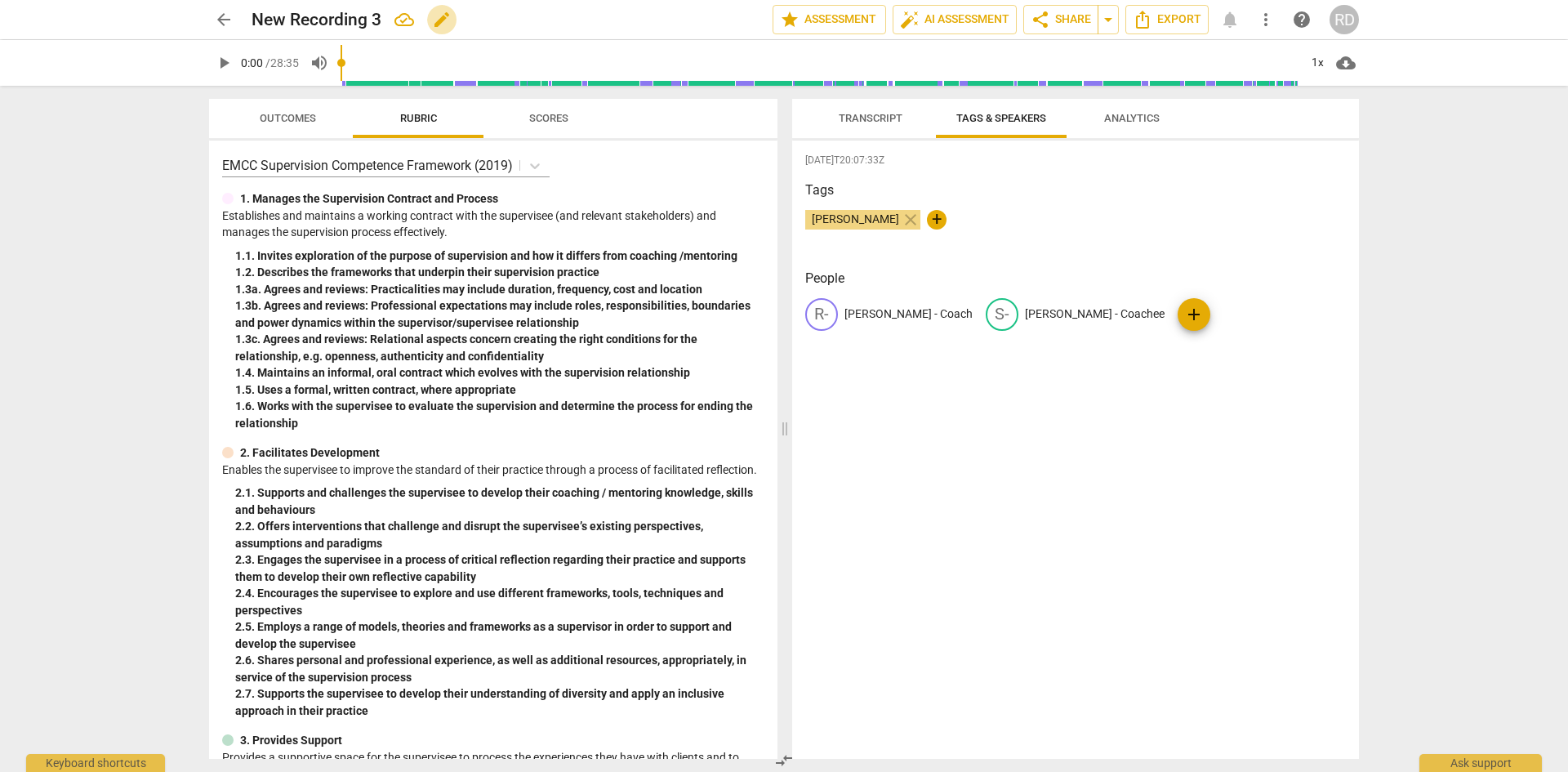
click at [441, 16] on span "edit" at bounding box center [442, 20] width 20 height 20
click at [255, 19] on input "New Recording 3" at bounding box center [476, 19] width 449 height 31
click at [501, 17] on input "M1 [PERSON_NAME] - [PERSON_NAME]" at bounding box center [476, 19] width 449 height 31
type input "M1 [PERSON_NAME] - [PERSON_NAME]"
click at [1086, 14] on span "share Share" at bounding box center [1060, 20] width 60 height 20
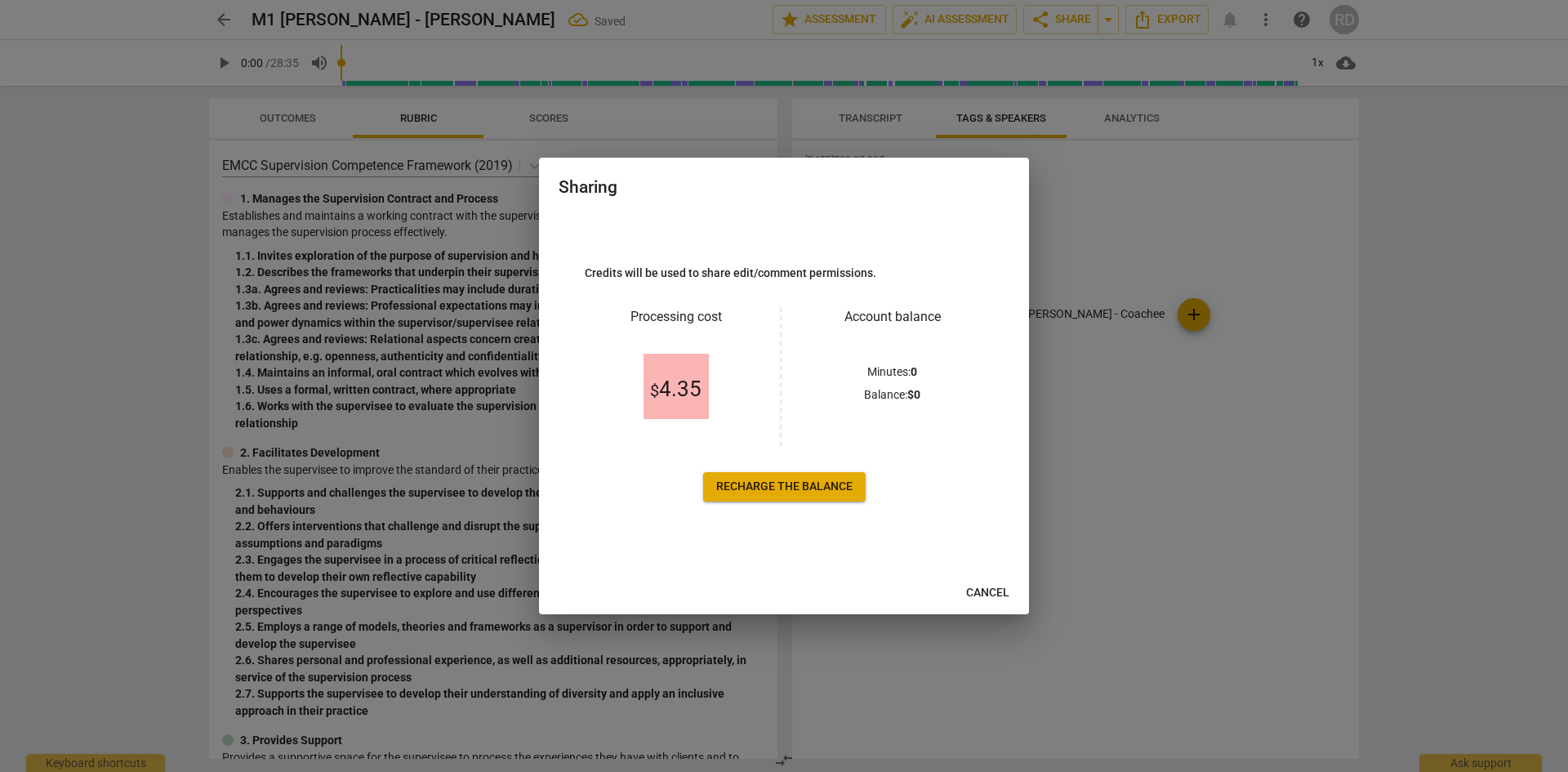
click at [744, 483] on span "Recharge the balance" at bounding box center [784, 487] width 136 height 17
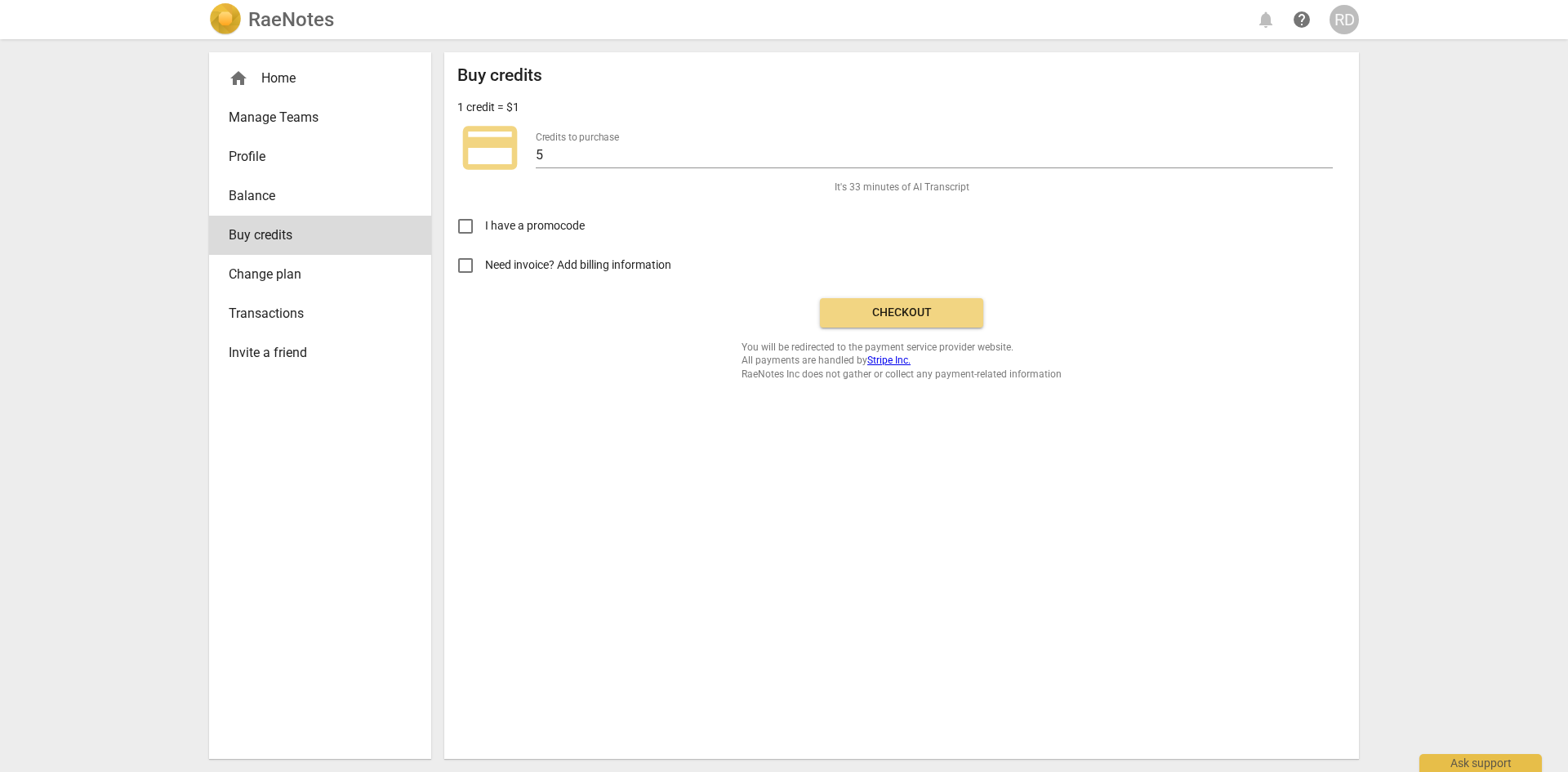
click at [955, 309] on span "Checkout" at bounding box center [901, 313] width 137 height 17
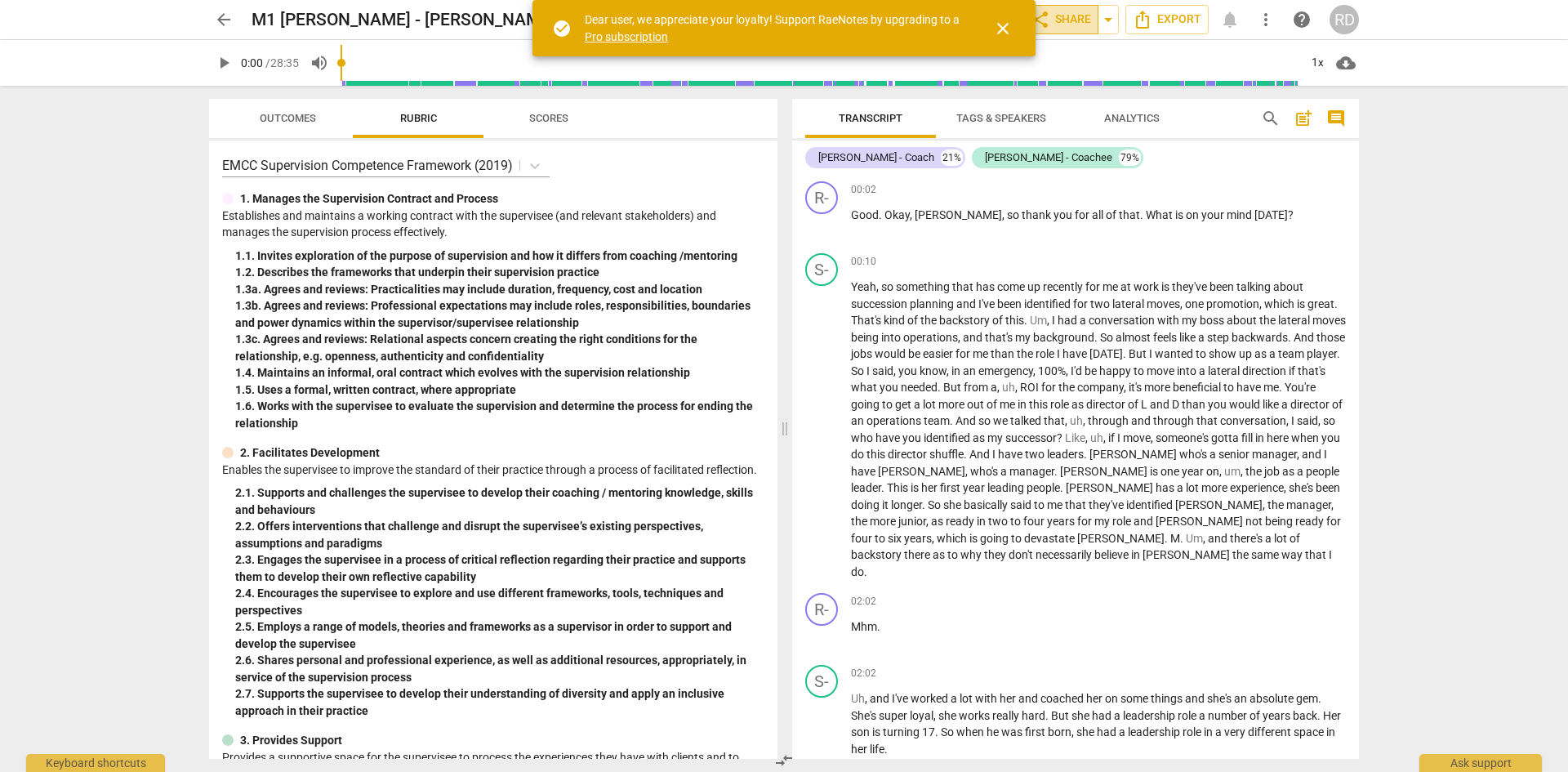
click at [1064, 29] on span "share Share" at bounding box center [1060, 20] width 60 height 20
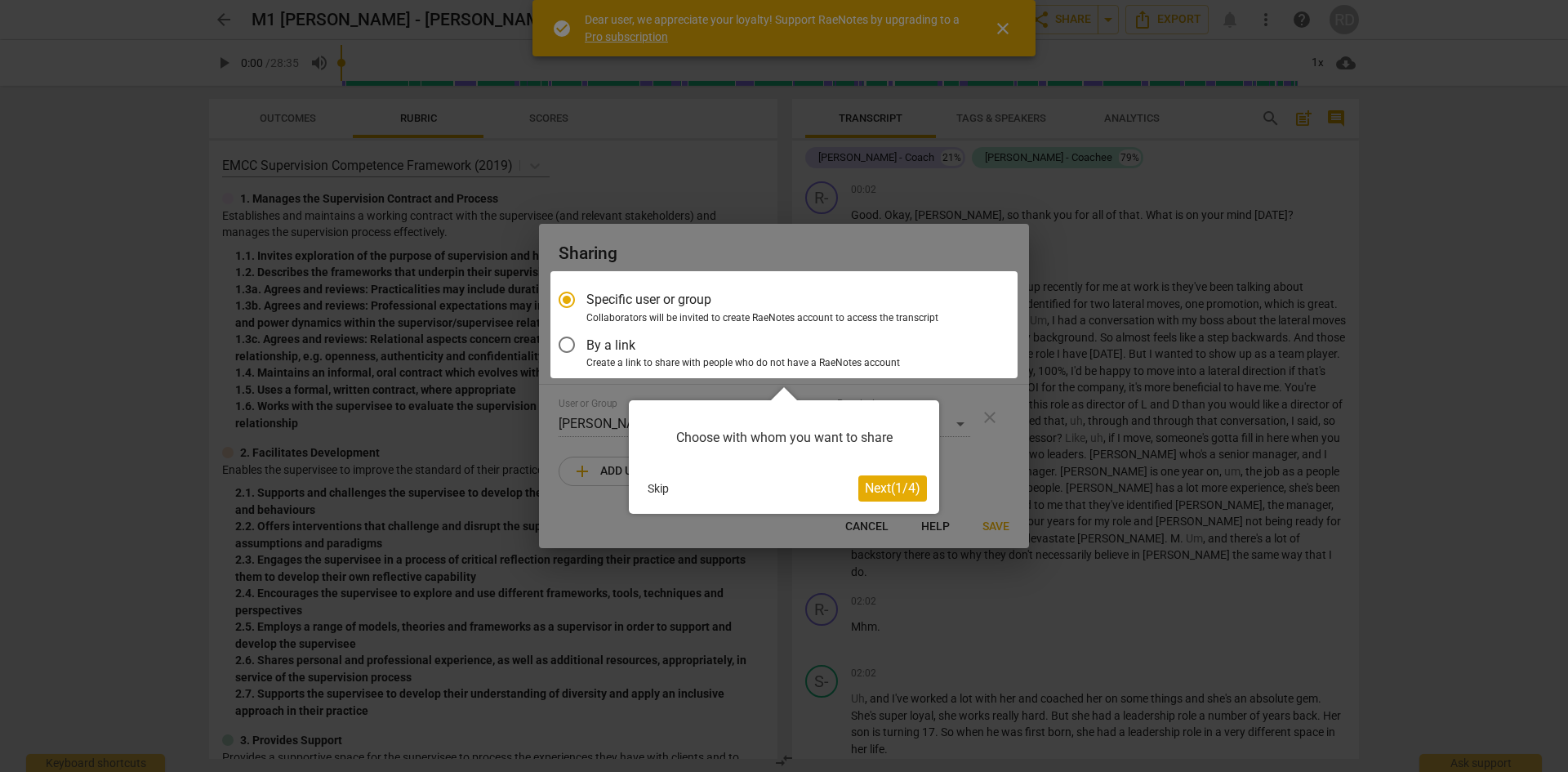
click at [706, 296] on div at bounding box center [784, 324] width 467 height 107
click at [887, 483] on span "Next ( 1 / 4 )" at bounding box center [892, 488] width 55 height 16
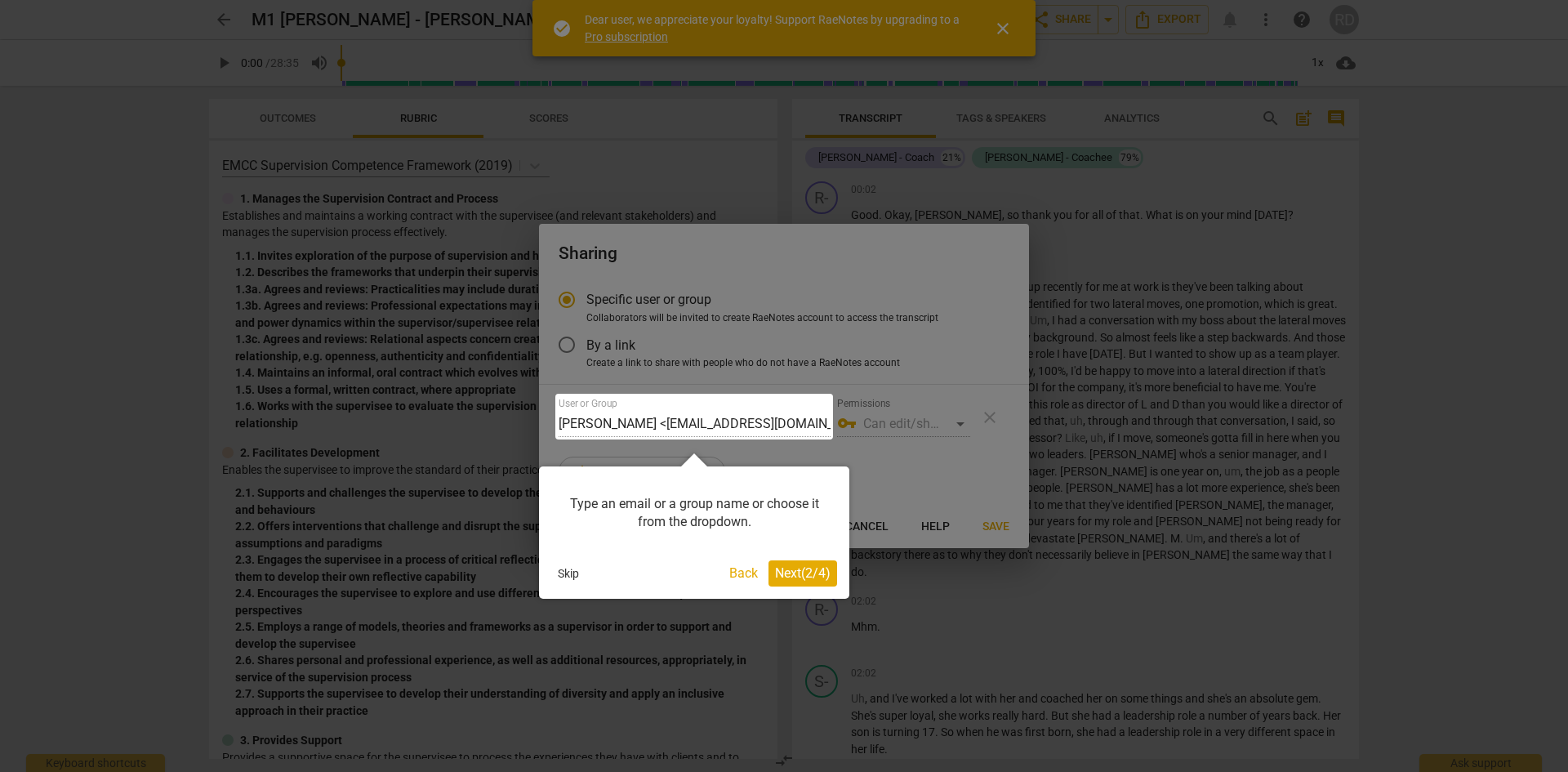
click at [809, 573] on span "Next ( 2 / 4 )" at bounding box center [802, 573] width 55 height 16
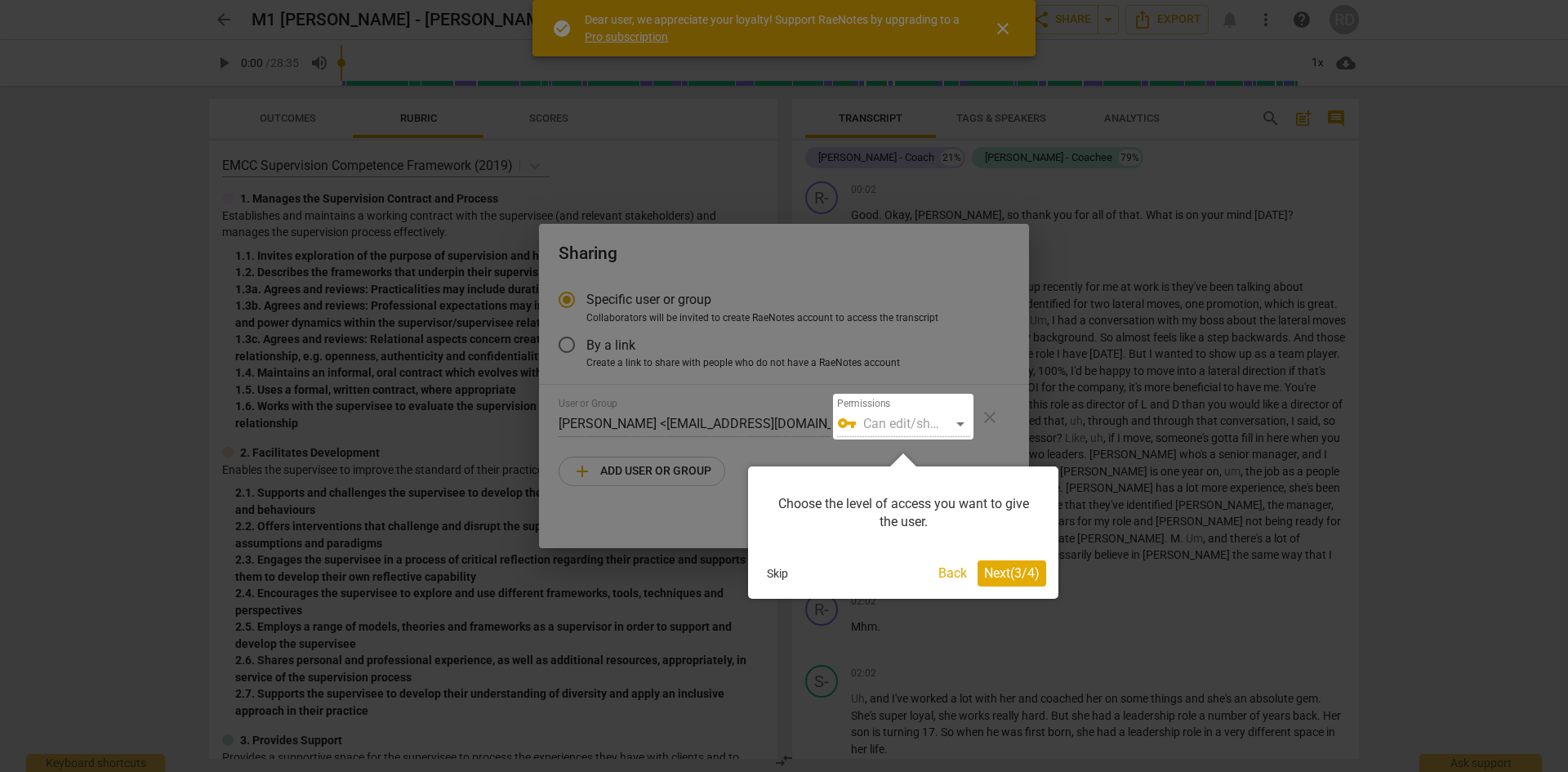
click at [986, 565] on span "Next ( 3 / 4 )" at bounding box center [1011, 573] width 55 height 16
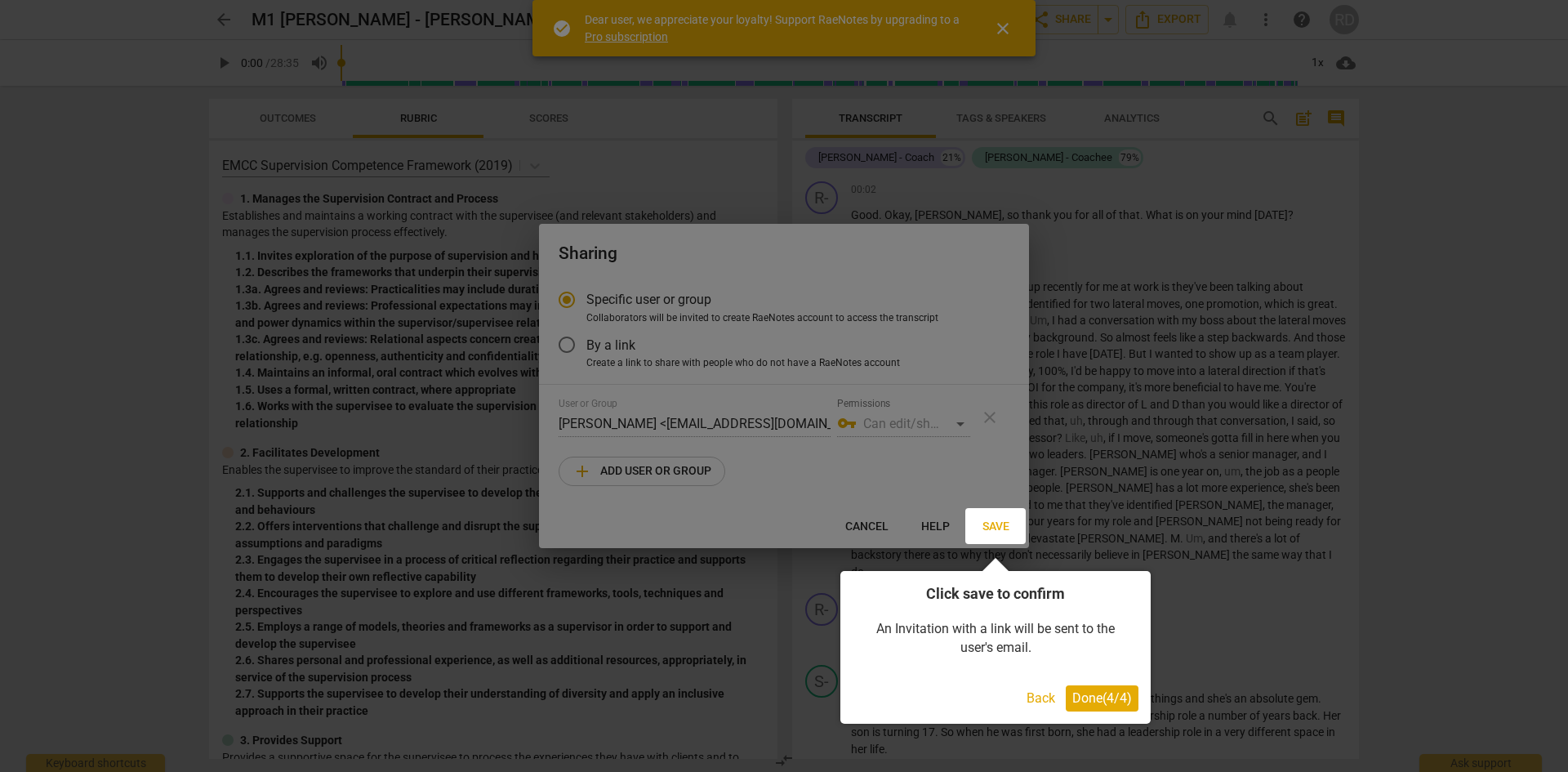
click at [1095, 695] on span "Done ( 4 / 4 )" at bounding box center [1102, 698] width 59 height 16
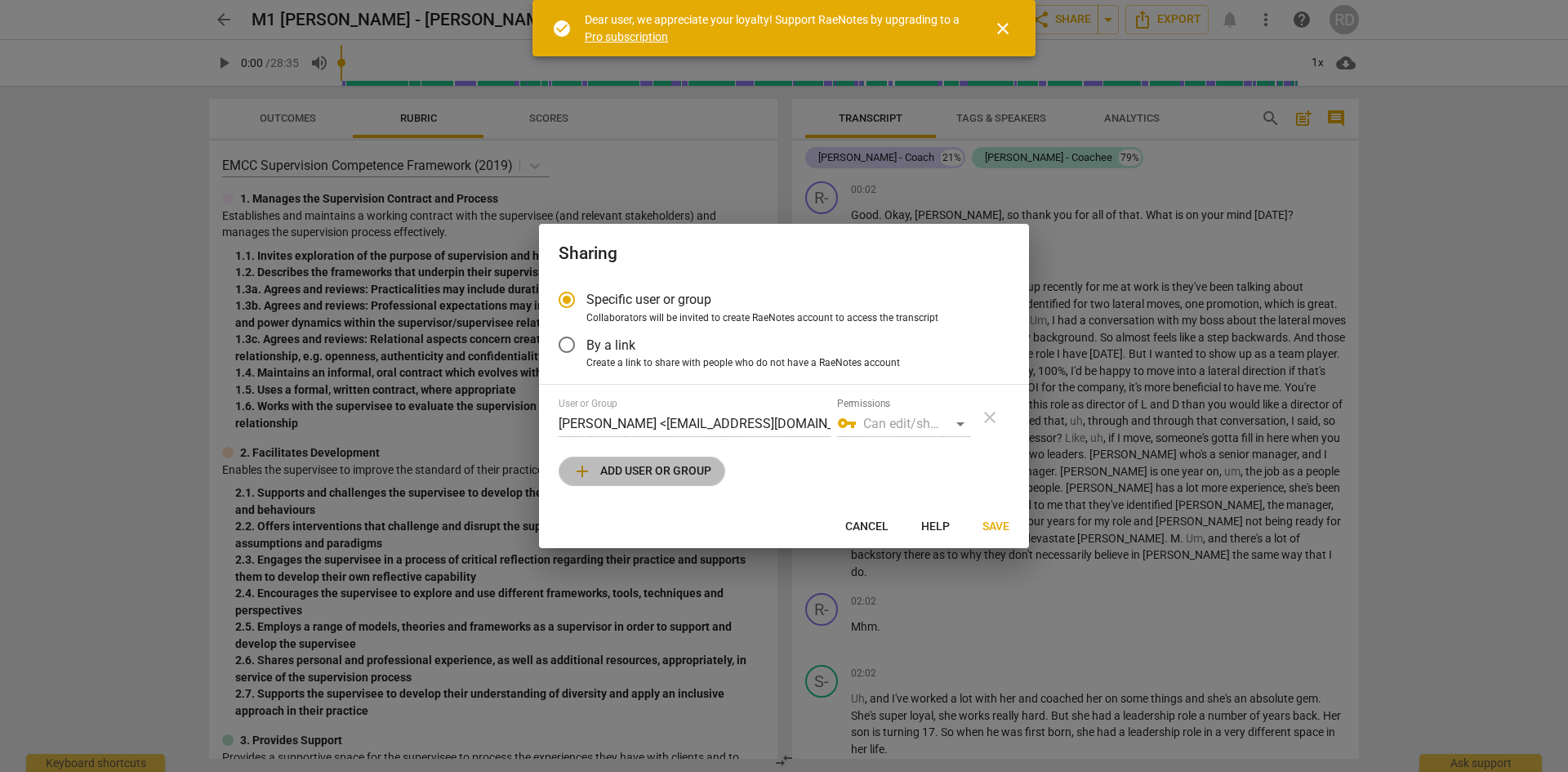
click at [629, 472] on span "add Add user or group" at bounding box center [642, 471] width 139 height 20
radio input "false"
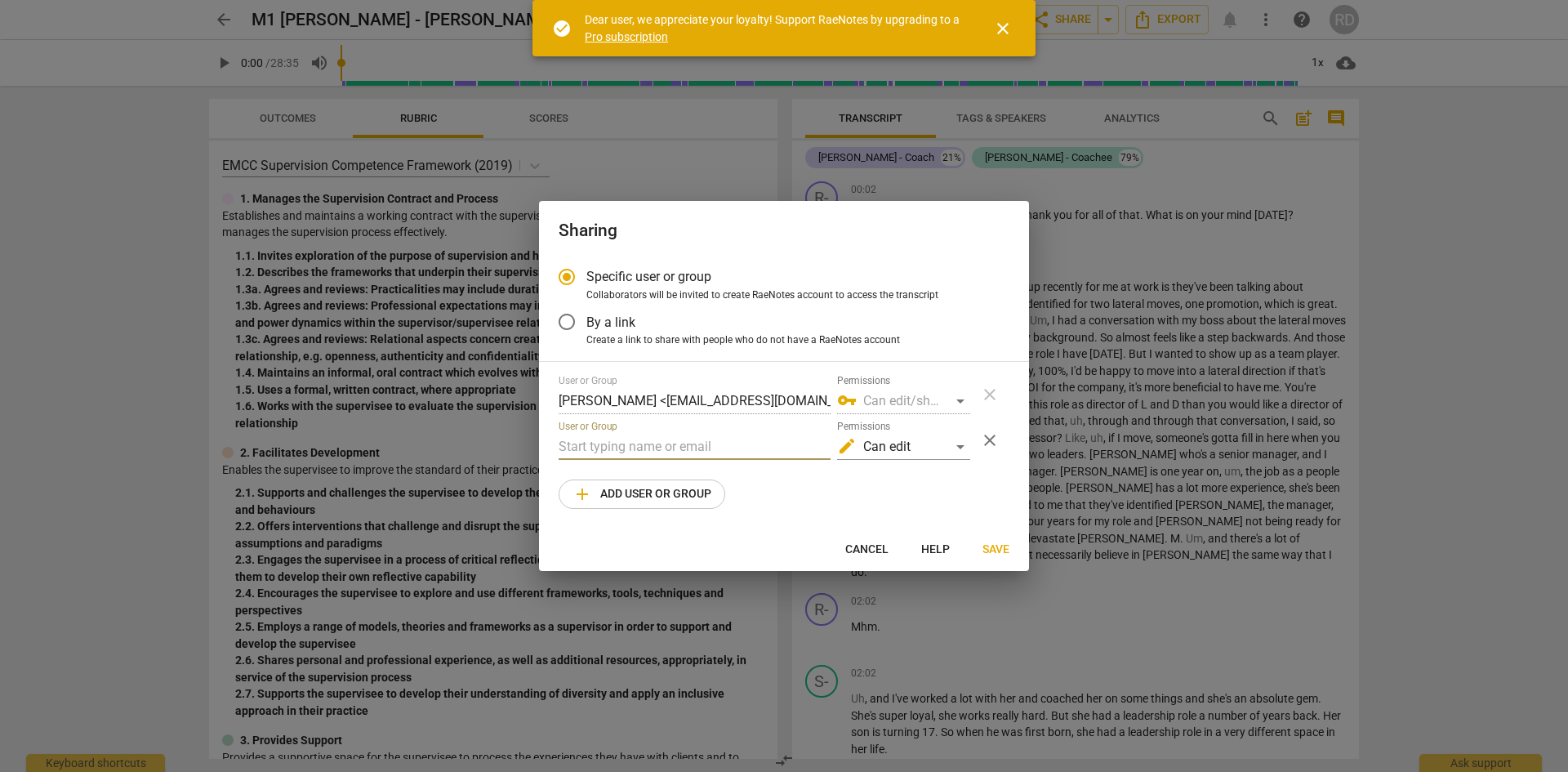
click at [608, 436] on input "text" at bounding box center [695, 447] width 272 height 27
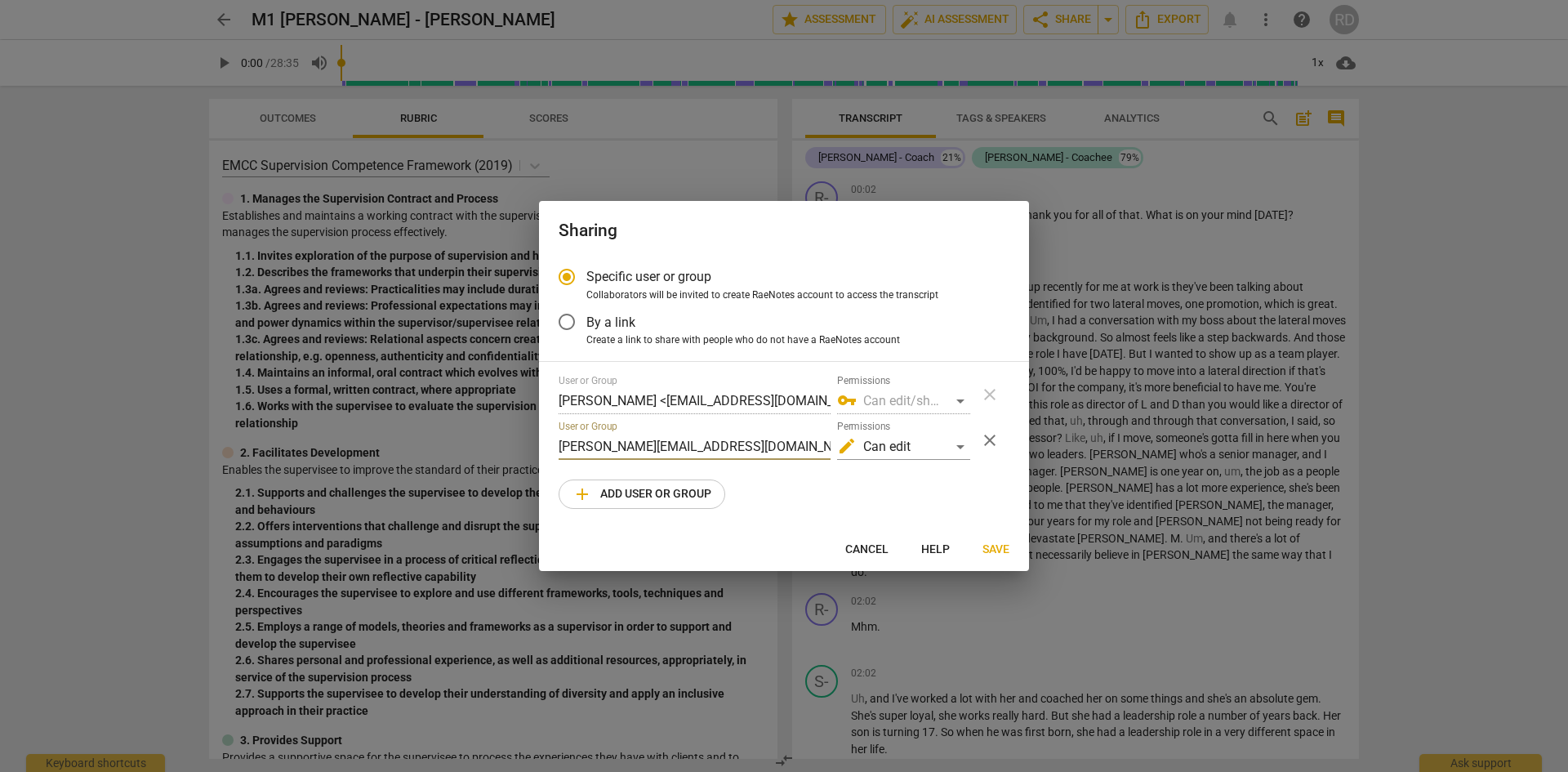
type input "sandra@coachacademy.com"
click at [1000, 545] on span "Save" at bounding box center [995, 549] width 27 height 17
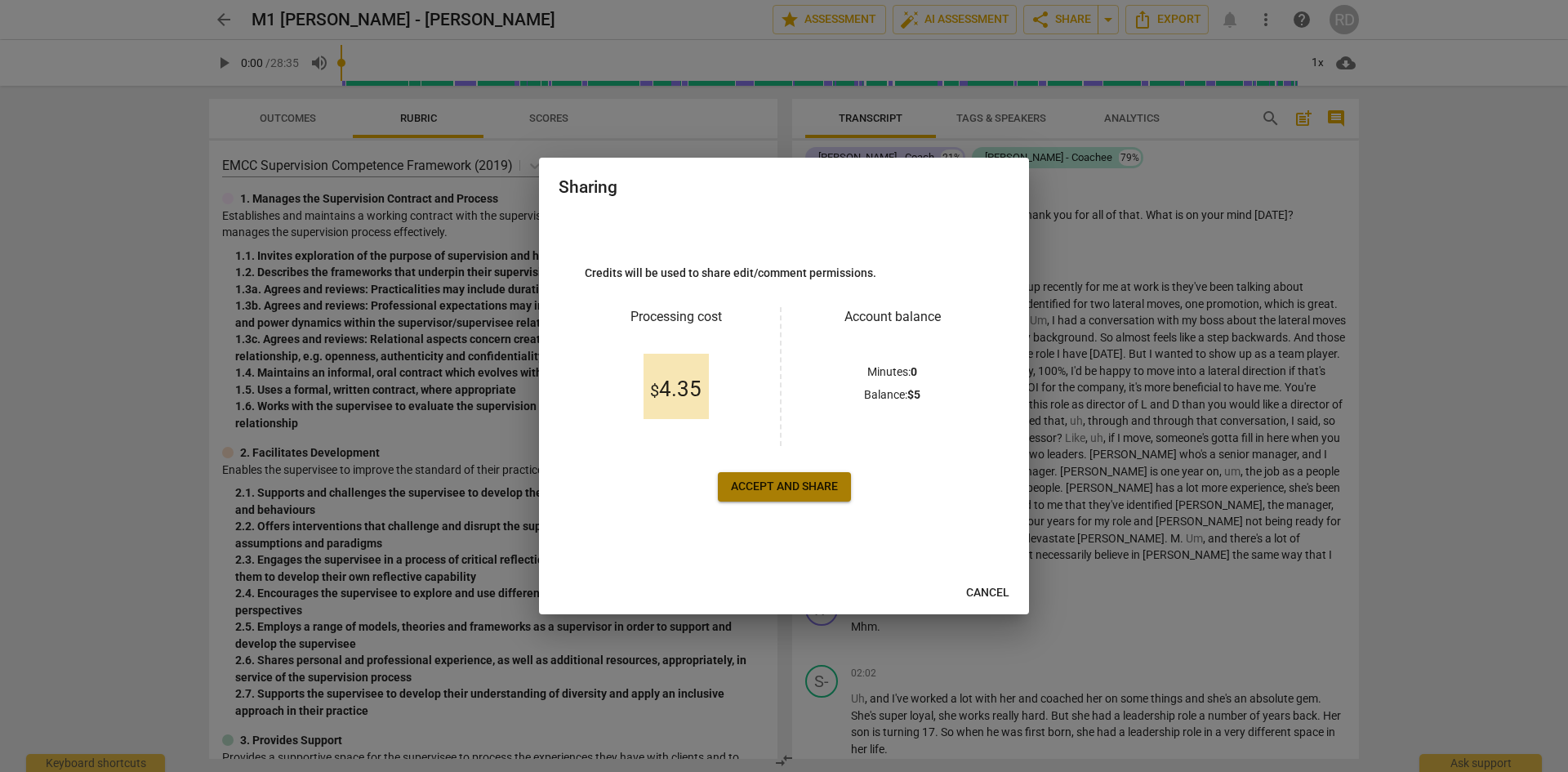
click at [786, 484] on span "Accept and share" at bounding box center [784, 487] width 107 height 17
